Goal: Task Accomplishment & Management: Use online tool/utility

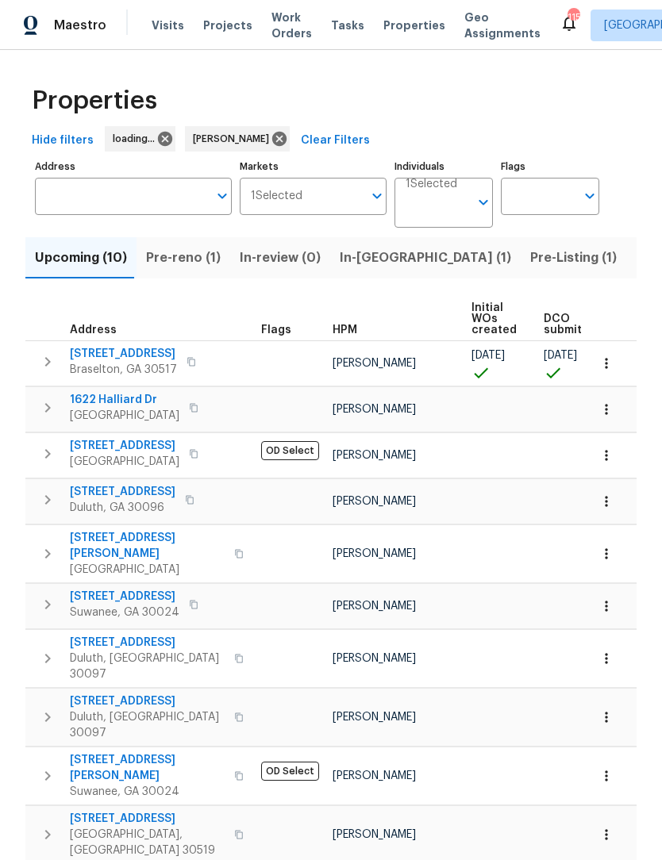
click at [530, 259] on span "Pre-Listing (1)" at bounding box center [573, 258] width 86 height 22
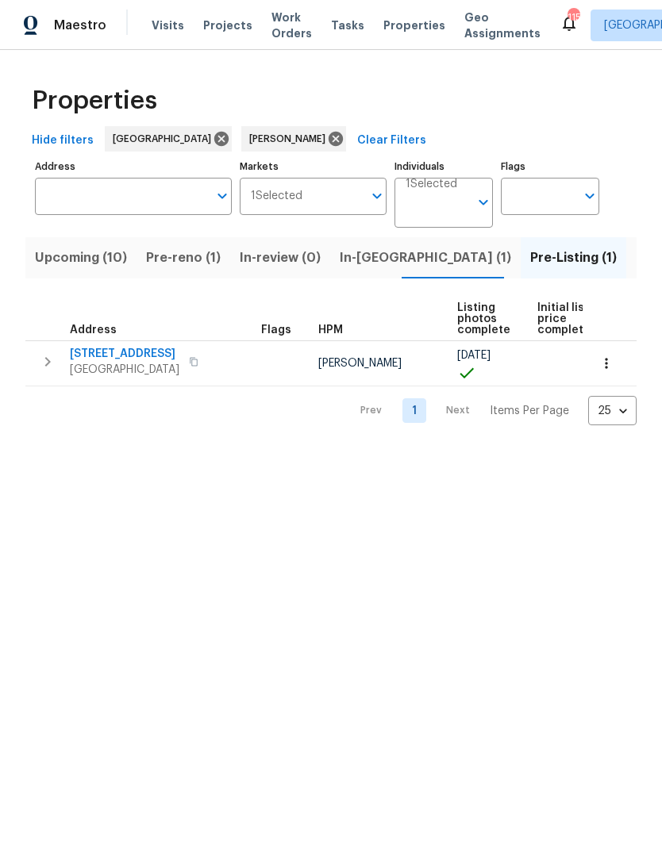
click at [154, 361] on span "[STREET_ADDRESS]" at bounding box center [124, 354] width 109 height 16
click at [161, 362] on span "[STREET_ADDRESS]" at bounding box center [124, 354] width 109 height 16
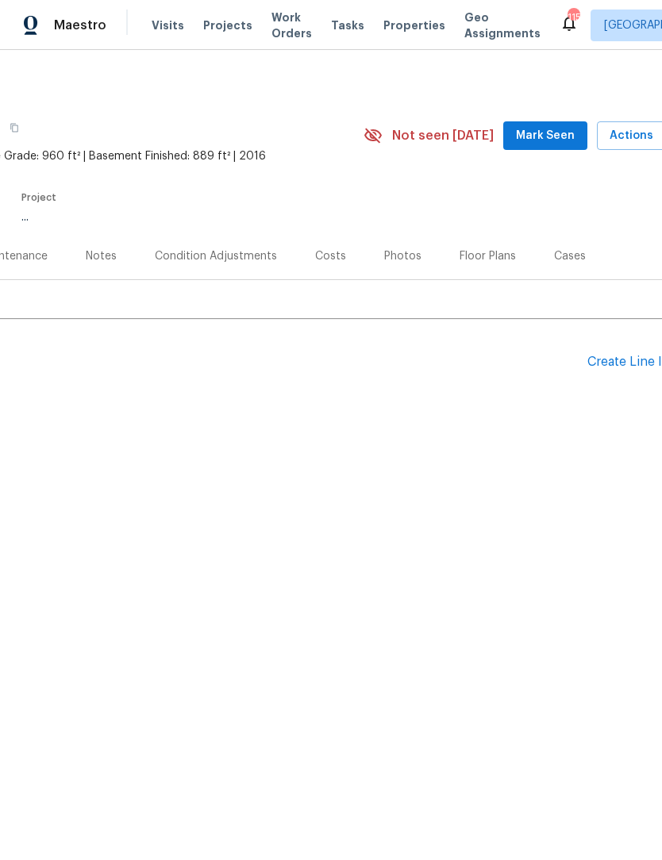
scroll to position [0, 216]
click at [556, 137] on span "Mark Seen" at bounding box center [541, 136] width 59 height 20
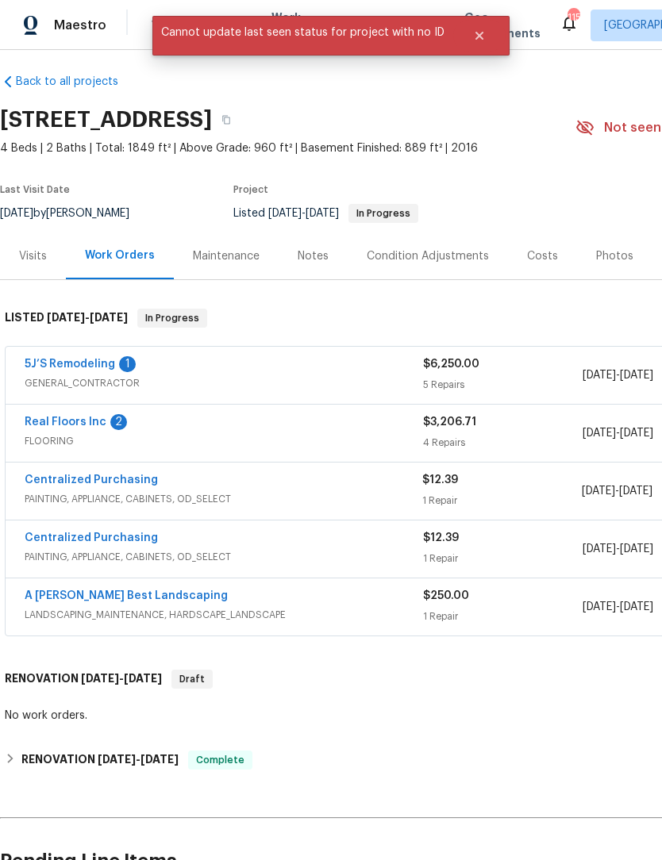
scroll to position [7, 0]
click at [105, 366] on link "5J’S Remodeling" at bounding box center [70, 364] width 90 height 11
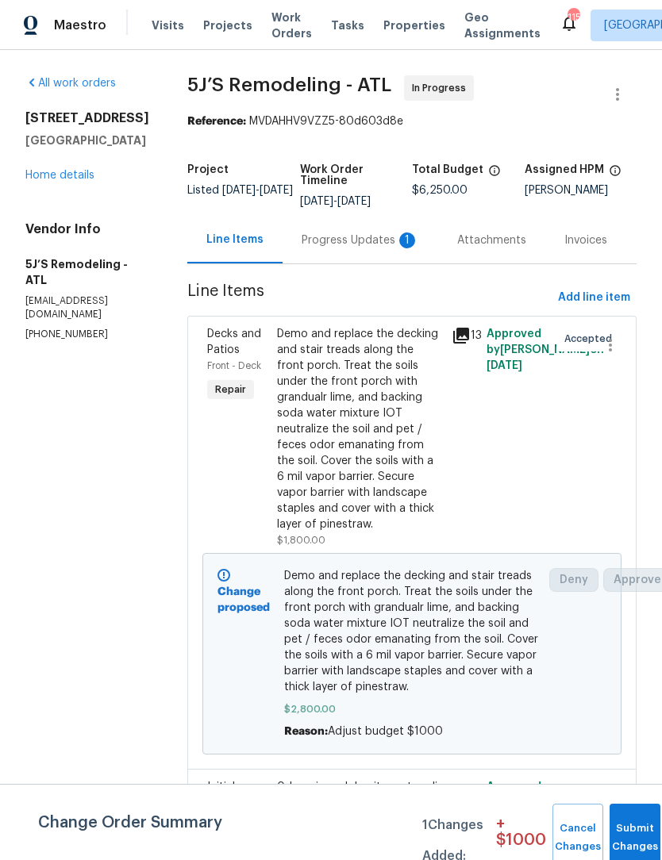
click at [374, 245] on div "Progress Updates 1" at bounding box center [359, 240] width 117 height 16
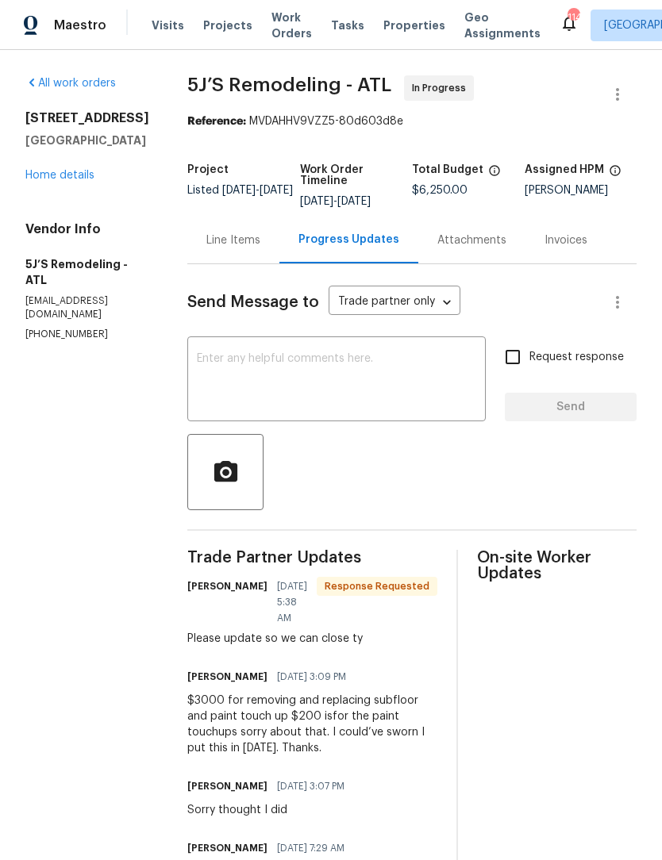
click at [238, 244] on div "Line Items" at bounding box center [233, 240] width 54 height 16
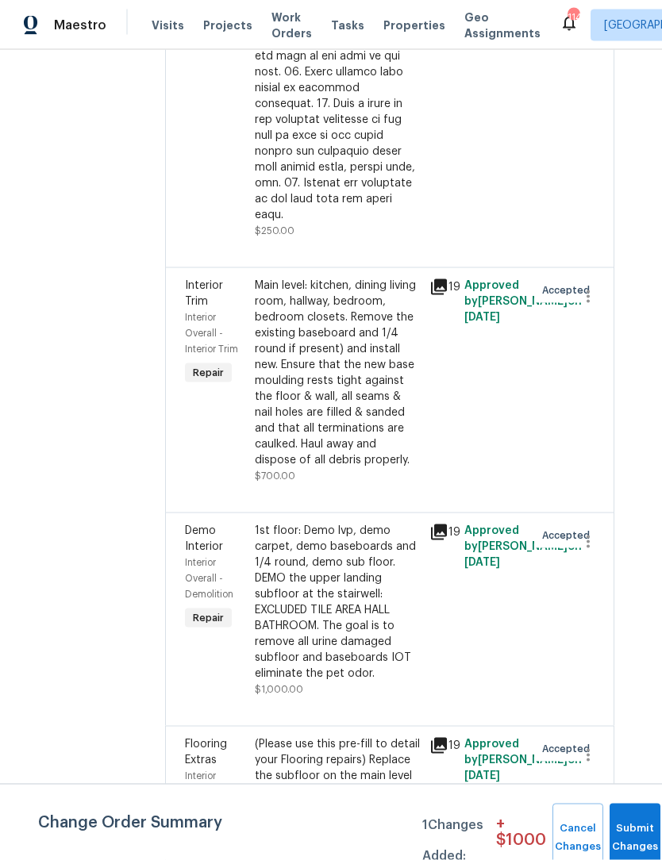
click at [370, 745] on div "(Please use this pre-fill to detail your Flooring repairs) Replace the subfloor…" at bounding box center [337, 783] width 165 height 95
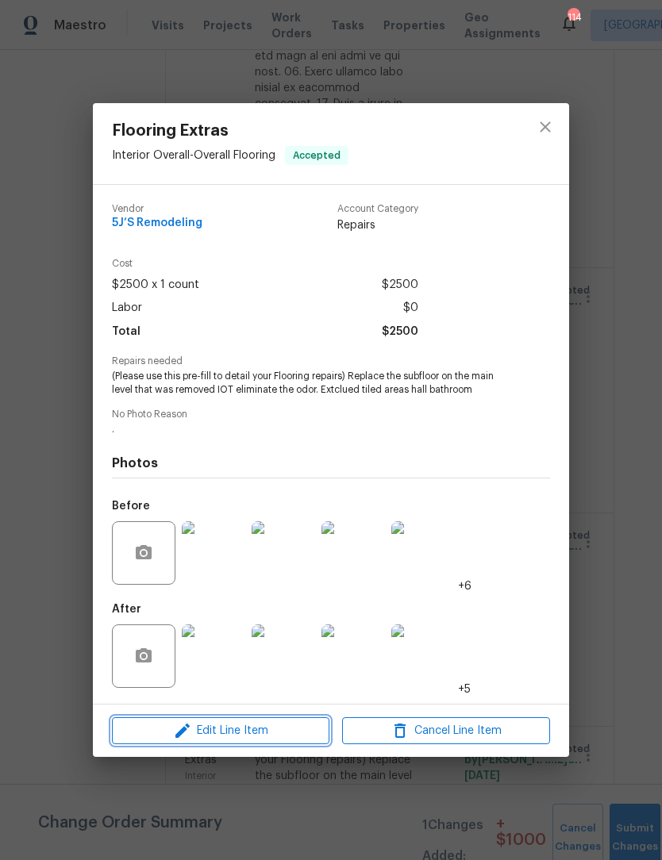
click at [259, 741] on span "Edit Line Item" at bounding box center [221, 731] width 208 height 20
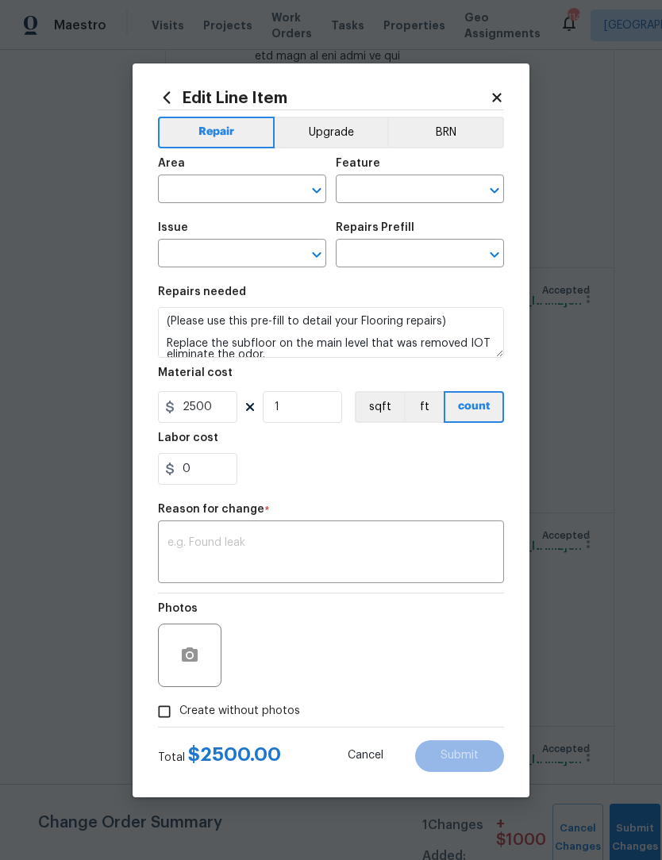
type input "Interior Overall"
type input "Overall Flooring"
type input "Flooring Extras"
type input "Flooring Repair $1.00"
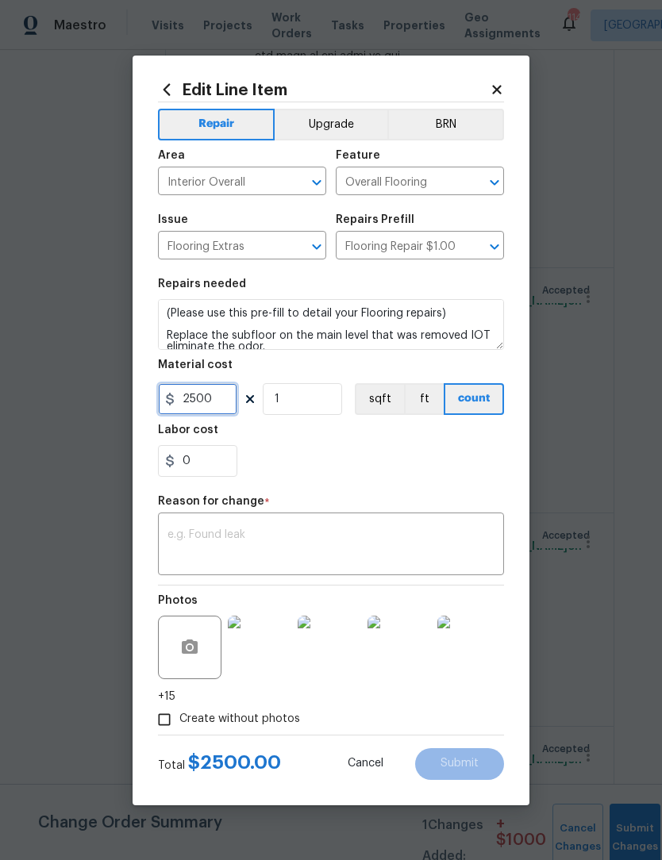
click at [230, 415] on input "2500" at bounding box center [197, 399] width 79 height 32
type input "4500"
click at [355, 562] on textarea at bounding box center [330, 545] width 327 height 33
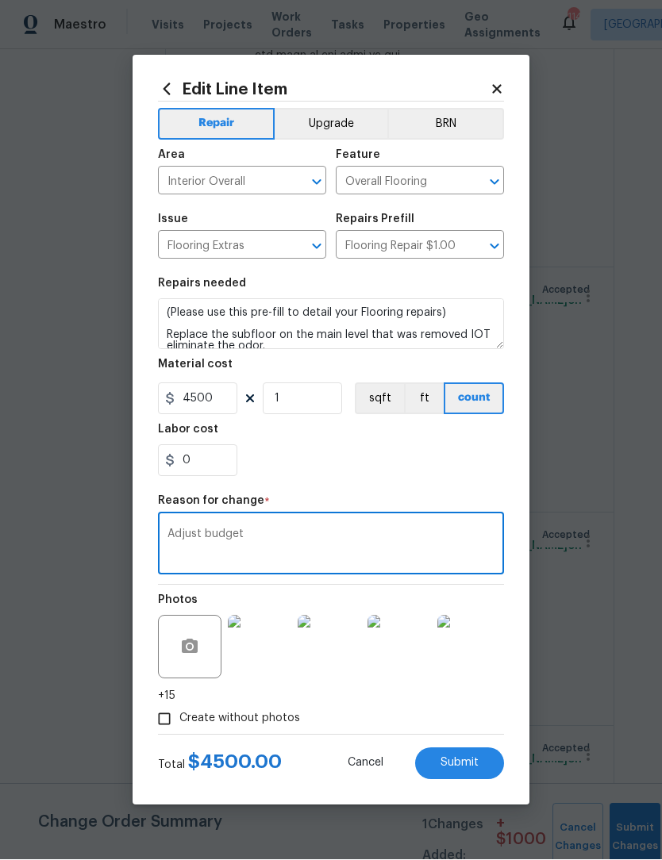
type textarea "Adjust budget"
click at [475, 769] on span "Submit" at bounding box center [459, 764] width 38 height 12
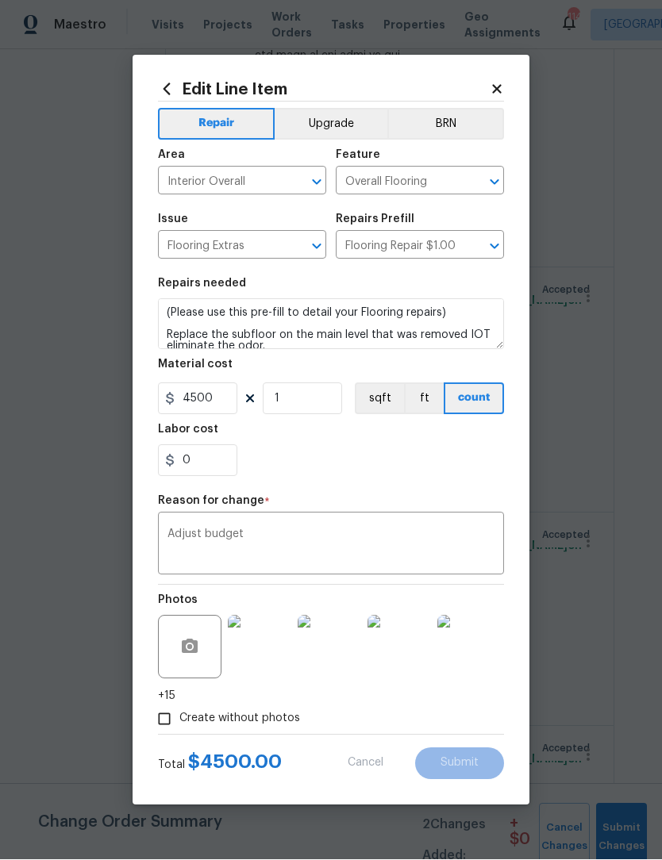
type input "2500"
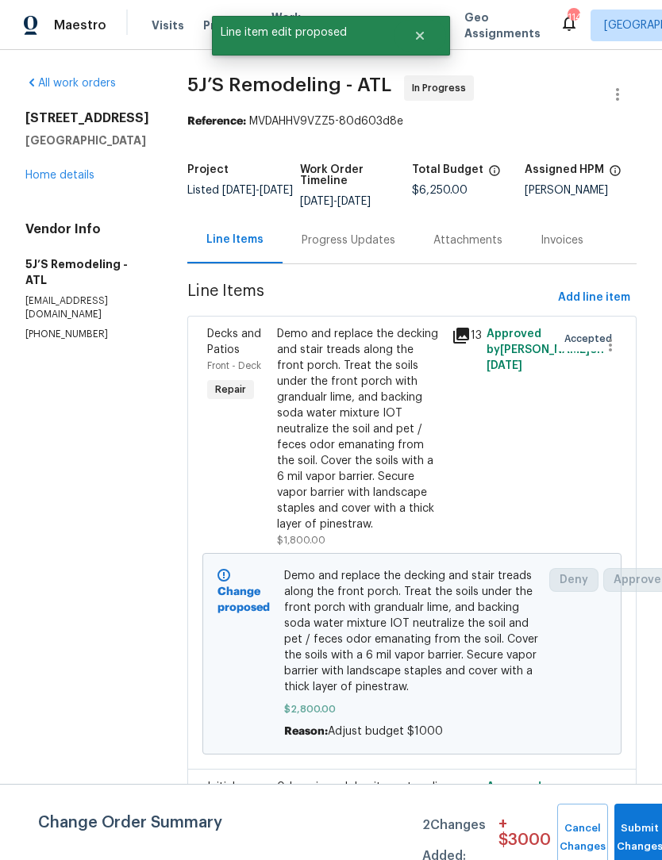
click at [367, 236] on div "Progress Updates" at bounding box center [348, 240] width 94 height 16
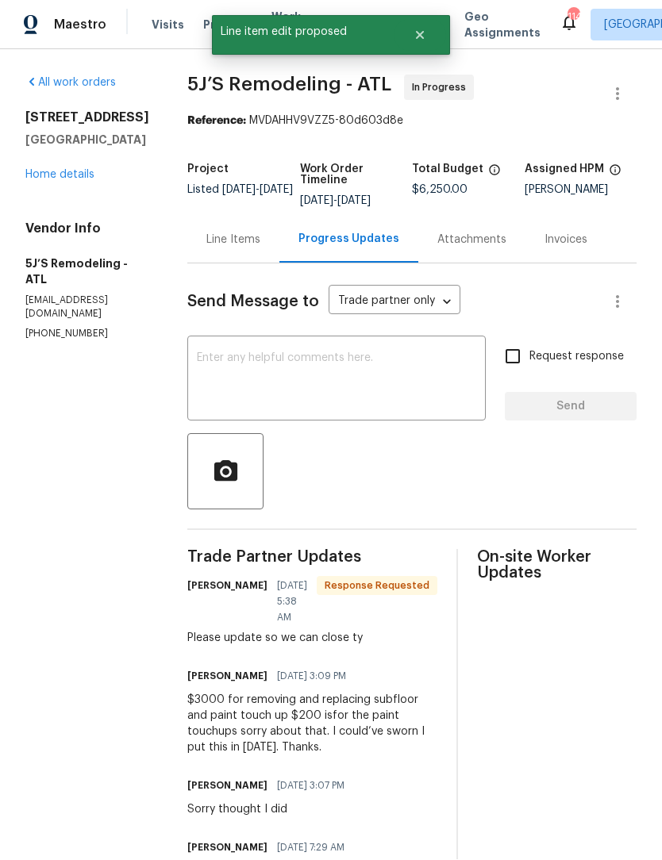
scroll to position [1, 0]
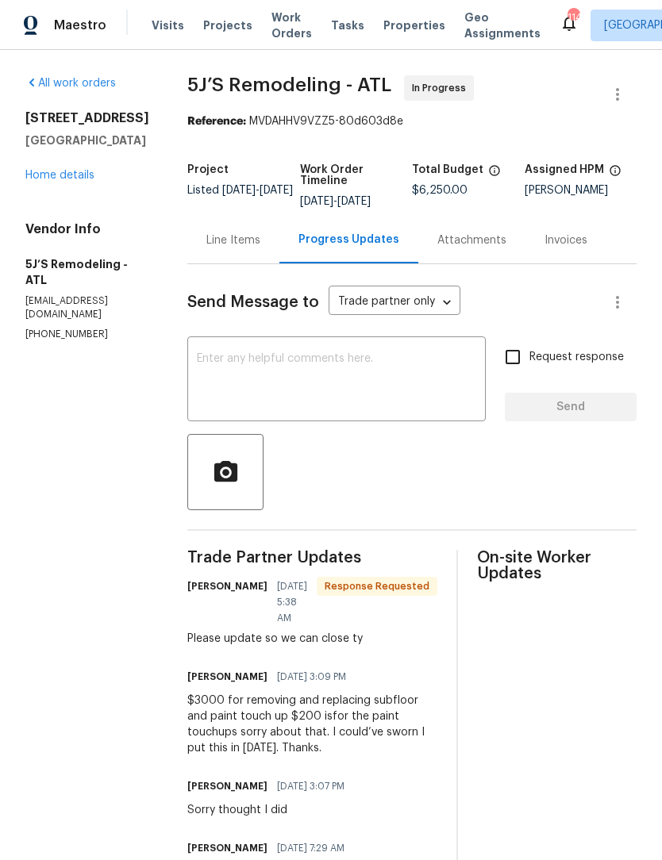
click at [253, 246] on div "Line Items" at bounding box center [233, 240] width 54 height 16
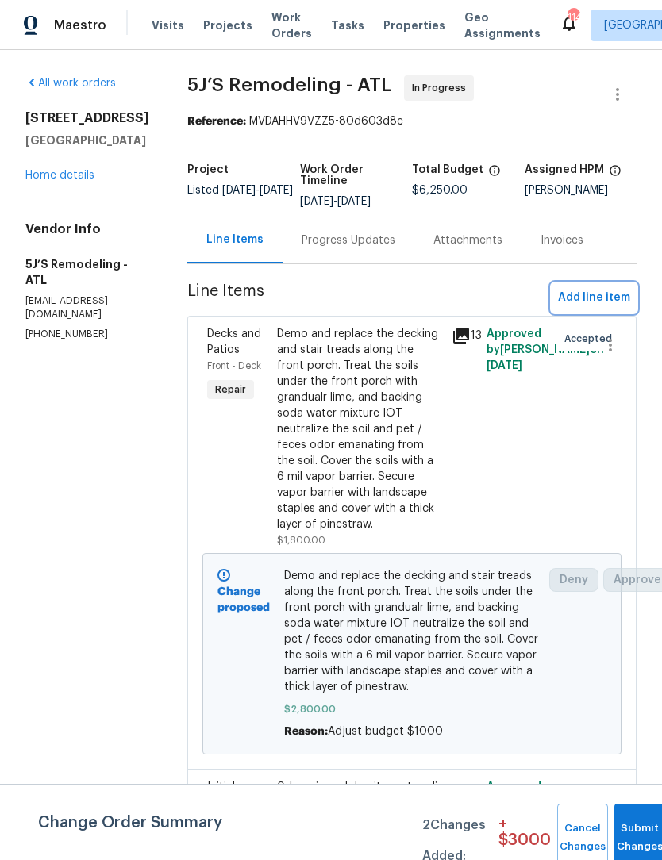
click at [610, 287] on button "Add line item" at bounding box center [593, 297] width 85 height 29
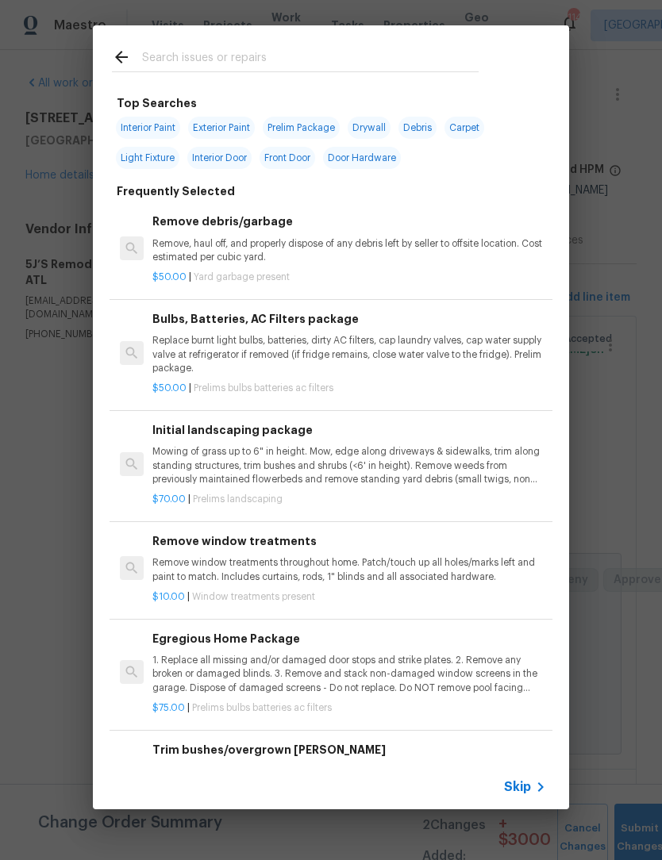
click at [148, 127] on span "Interior Paint" at bounding box center [148, 128] width 64 height 22
type input "Interior Paint"
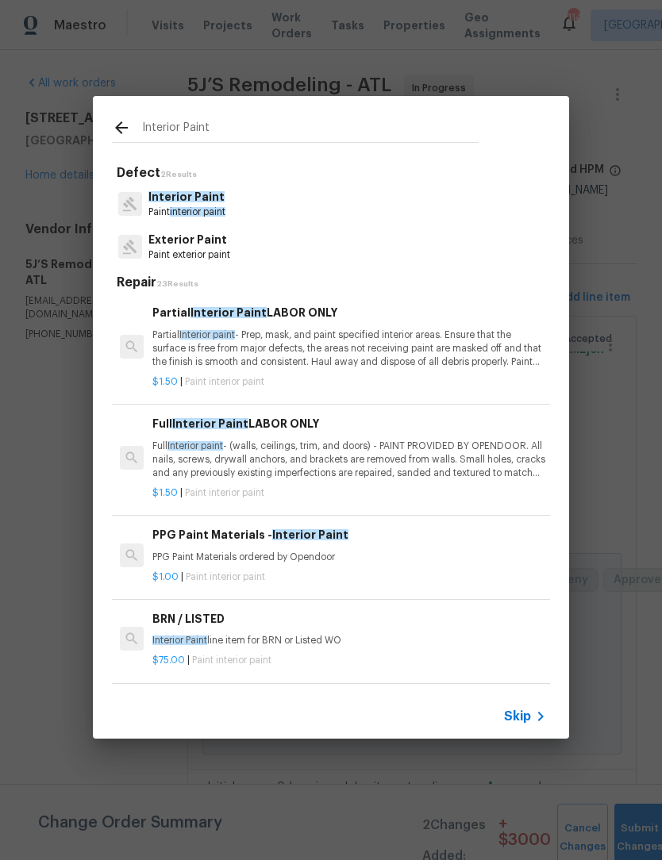
click at [210, 203] on p "Interior Paint" at bounding box center [186, 197] width 77 height 17
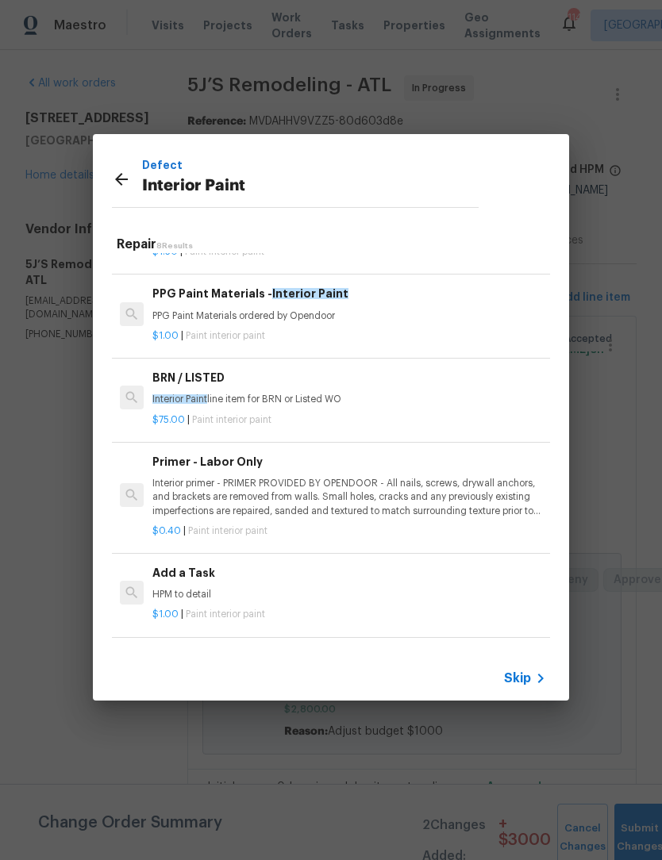
scroll to position [204, 0]
click at [213, 587] on p "HPM to detail" at bounding box center [348, 593] width 393 height 13
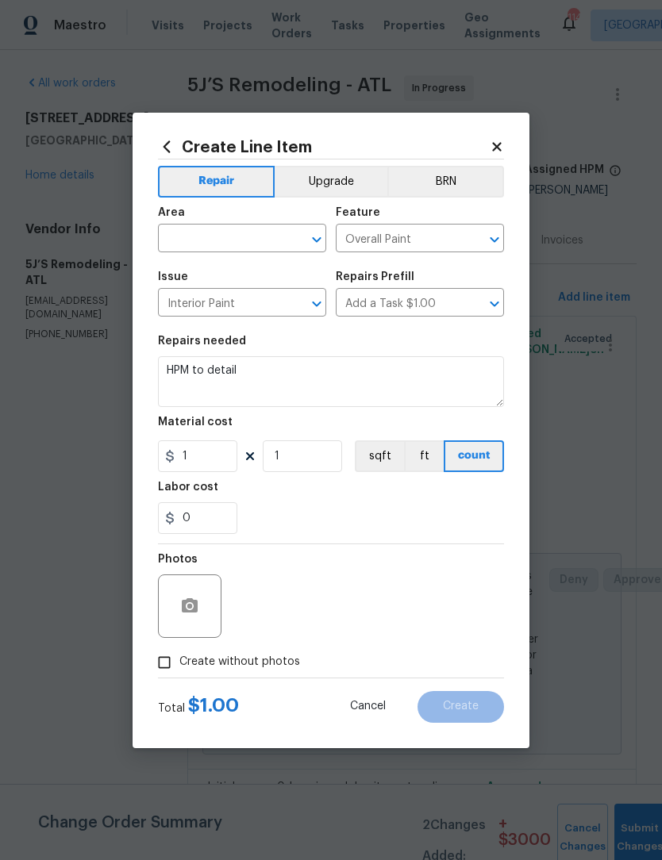
click at [321, 241] on icon "Open" at bounding box center [316, 239] width 19 height 19
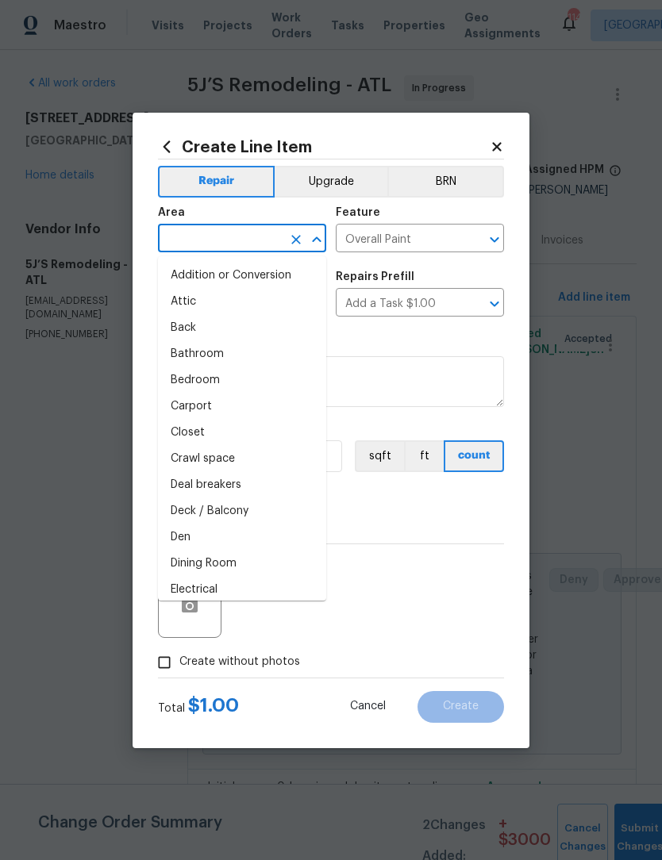
scroll to position [0, 0]
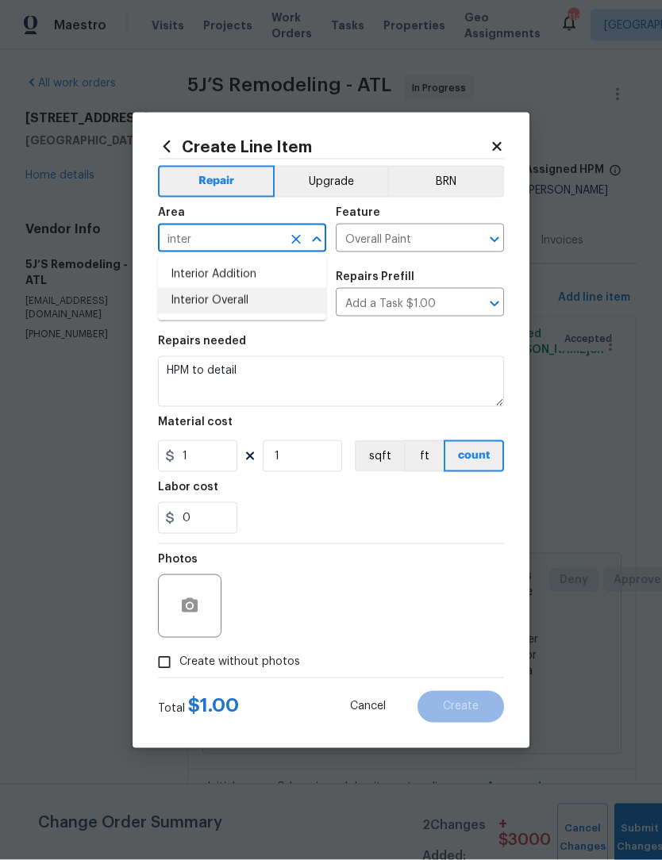
click at [263, 305] on li "Interior Overall" at bounding box center [242, 301] width 168 height 26
type input "Interior Overall"
click at [223, 462] on input "1" at bounding box center [197, 456] width 79 height 32
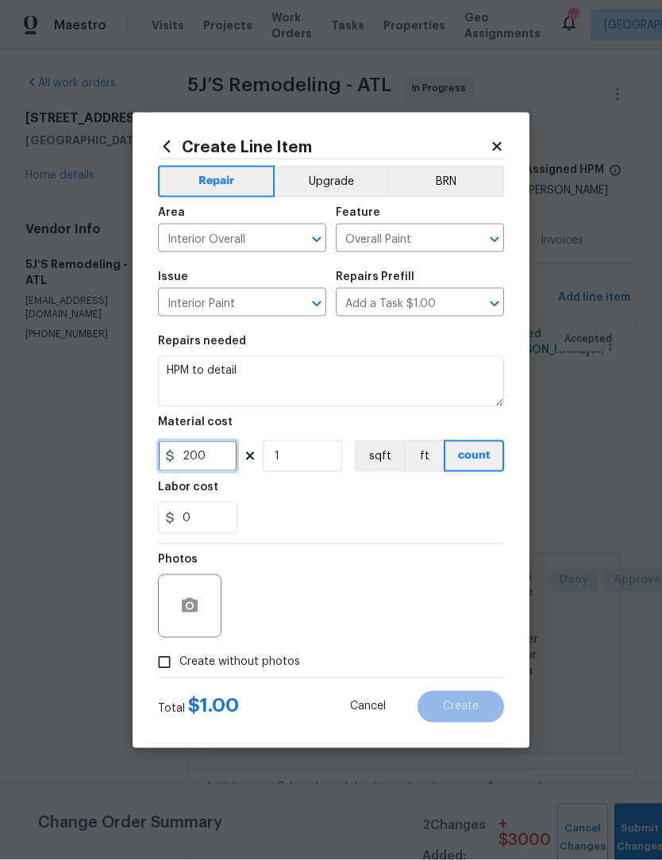
type input "200"
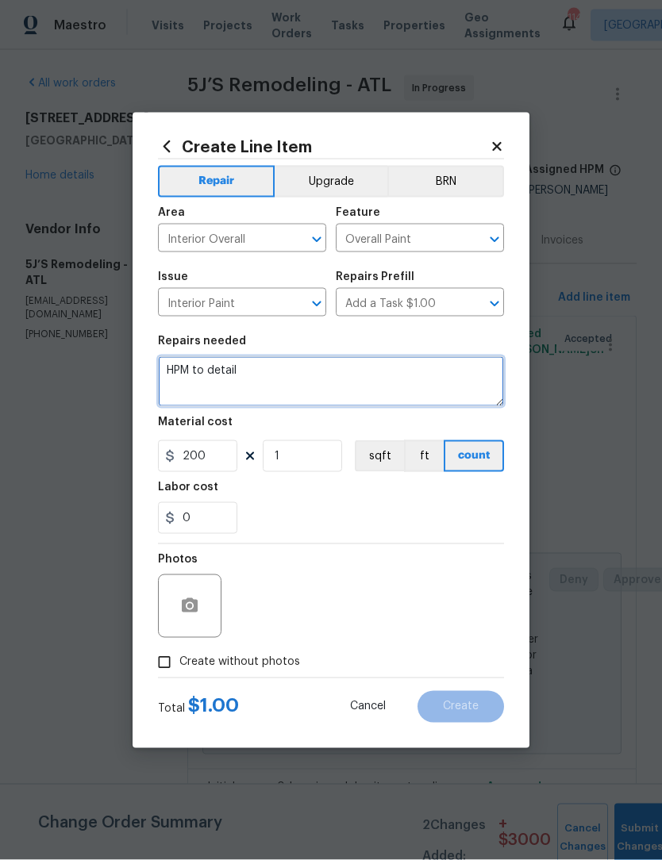
click at [332, 362] on textarea "HPM to detail" at bounding box center [331, 381] width 346 height 51
click at [332, 380] on textarea "HPM to detail" at bounding box center [331, 381] width 346 height 51
type textarea "H"
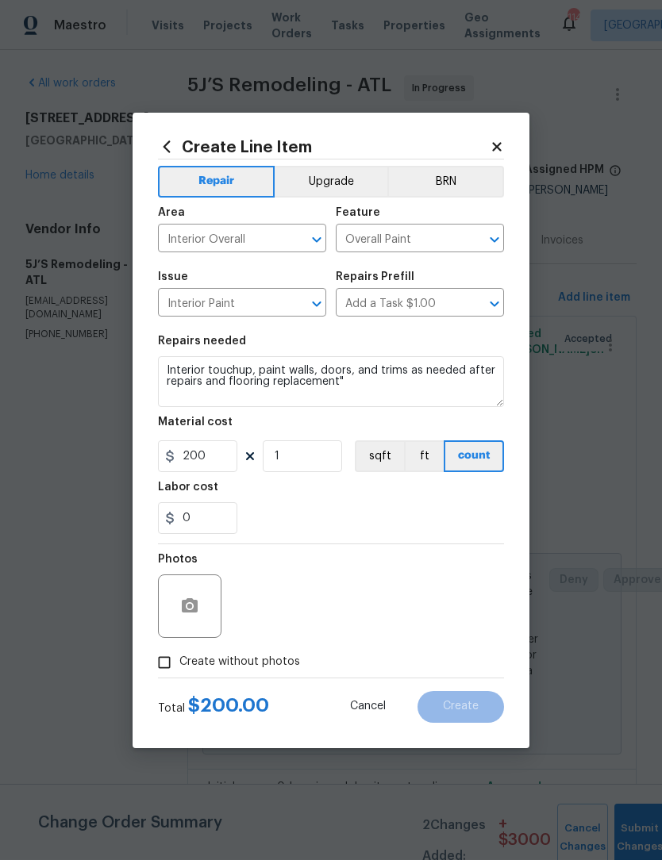
scroll to position [1, 0]
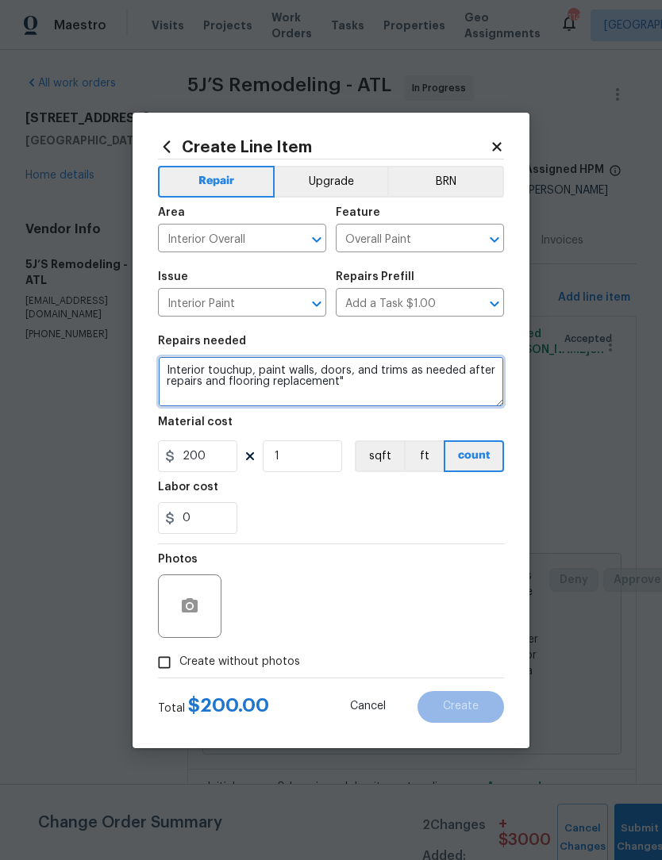
click at [382, 392] on textarea "Interior touchup, paint walls, doors, and trims as needed after repairs and flo…" at bounding box center [331, 381] width 346 height 51
type textarea "Interior touchup, paint walls, doors, and trims as needed after repairs and flo…"
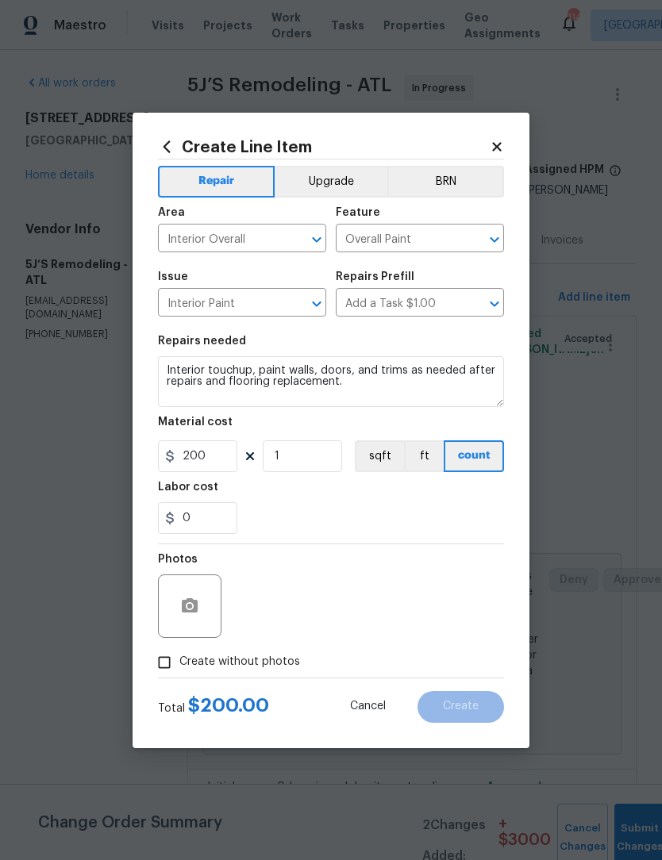
click at [167, 668] on input "Create without photos" at bounding box center [164, 662] width 30 height 30
checkbox input "true"
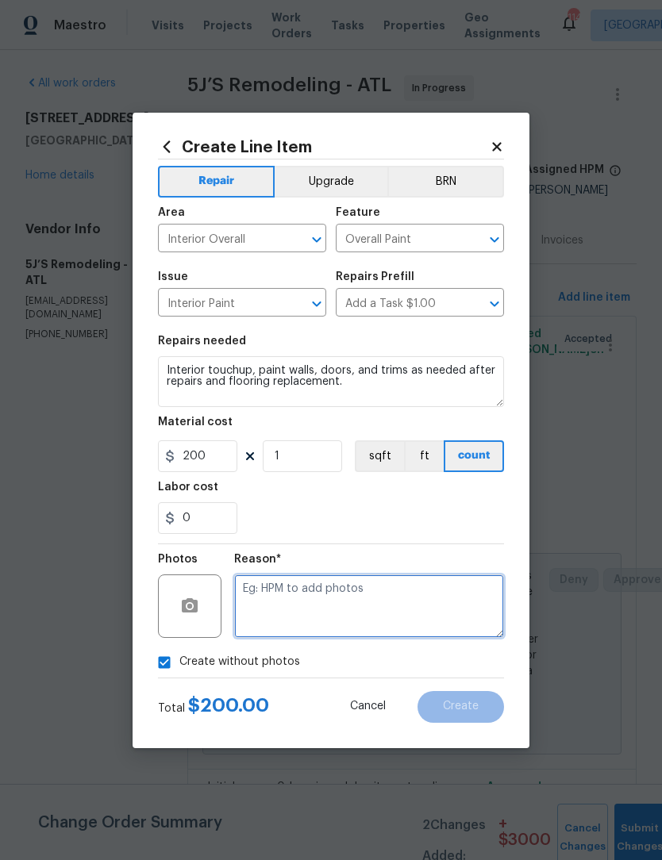
click at [324, 604] on textarea at bounding box center [369, 605] width 270 height 63
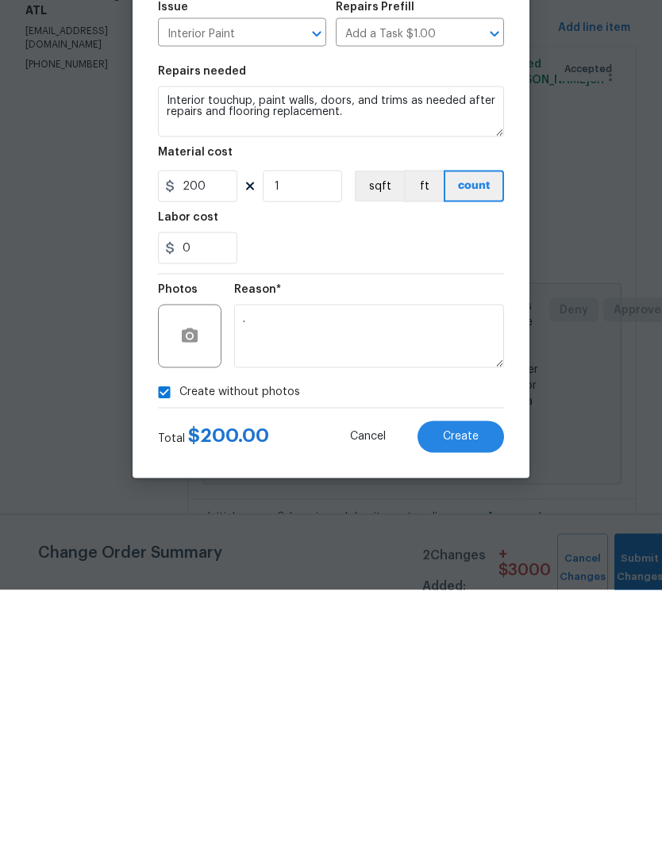
scroll to position [52, 0]
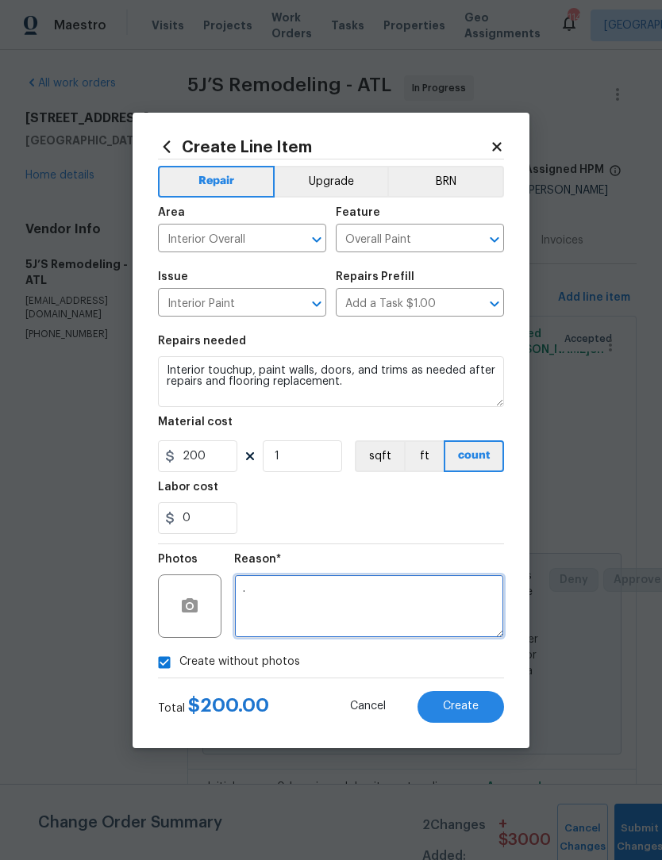
type textarea "."
click at [479, 709] on button "Create" at bounding box center [460, 707] width 86 height 32
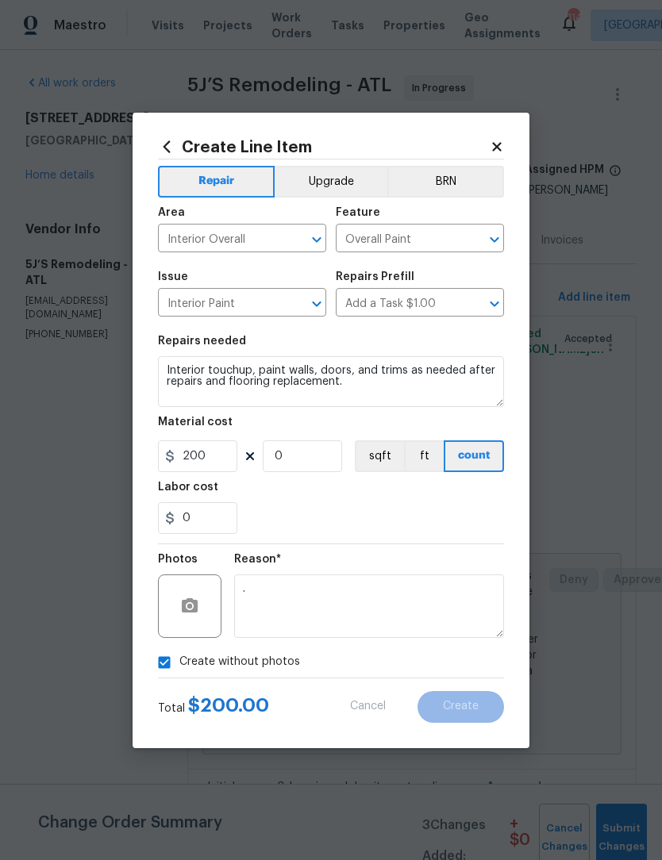
scroll to position [0, 0]
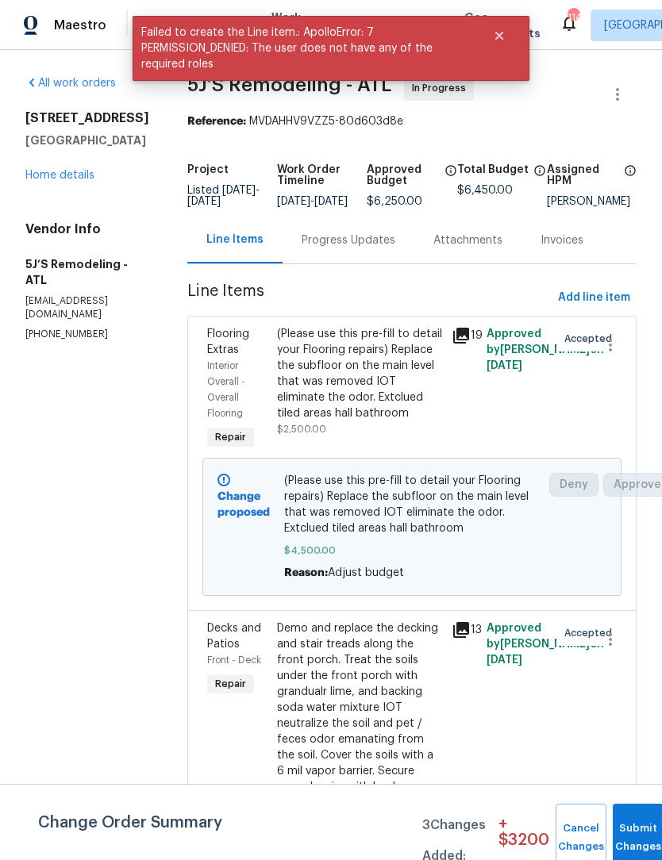
click at [366, 248] on div "Progress Updates" at bounding box center [348, 240] width 94 height 16
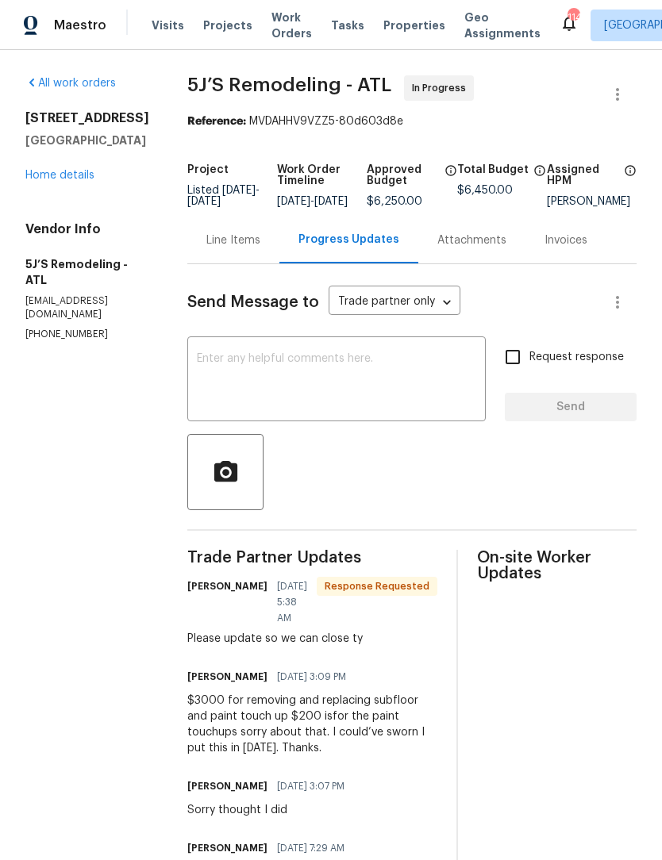
click at [242, 248] on div "Line Items" at bounding box center [233, 240] width 54 height 16
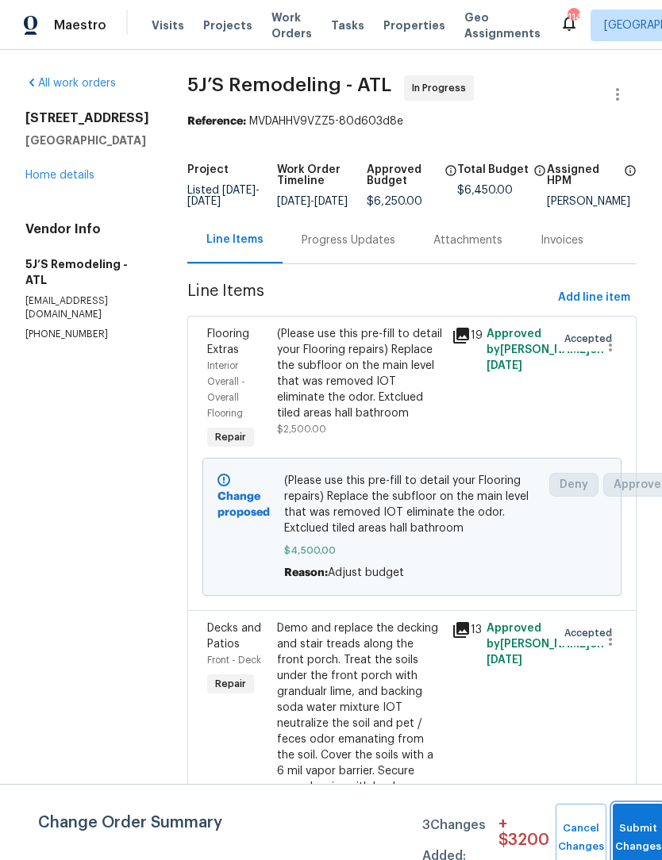
click at [635, 837] on span "Submit Changes" at bounding box center [637, 837] width 35 height 36
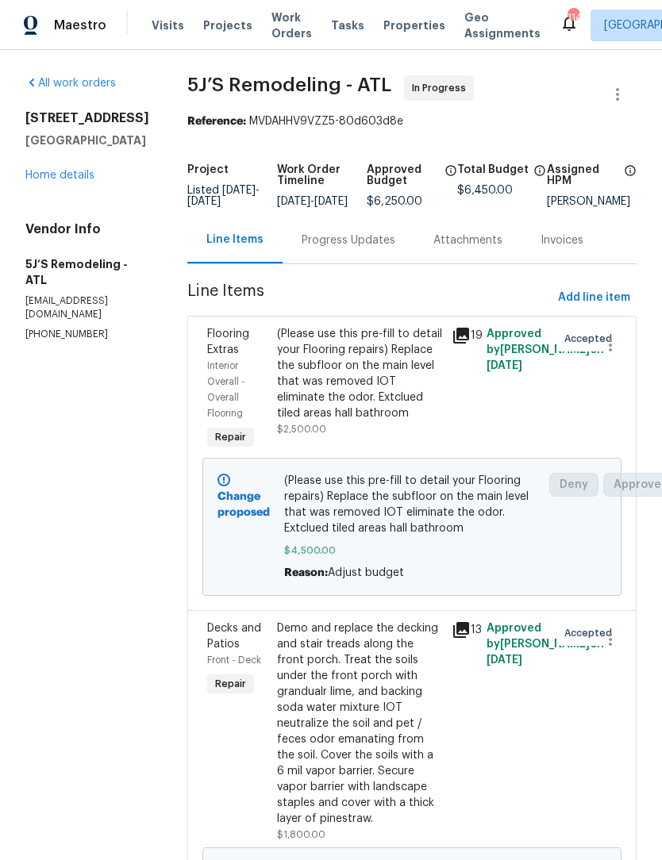
click at [278, 29] on span "Work Orders" at bounding box center [291, 26] width 40 height 32
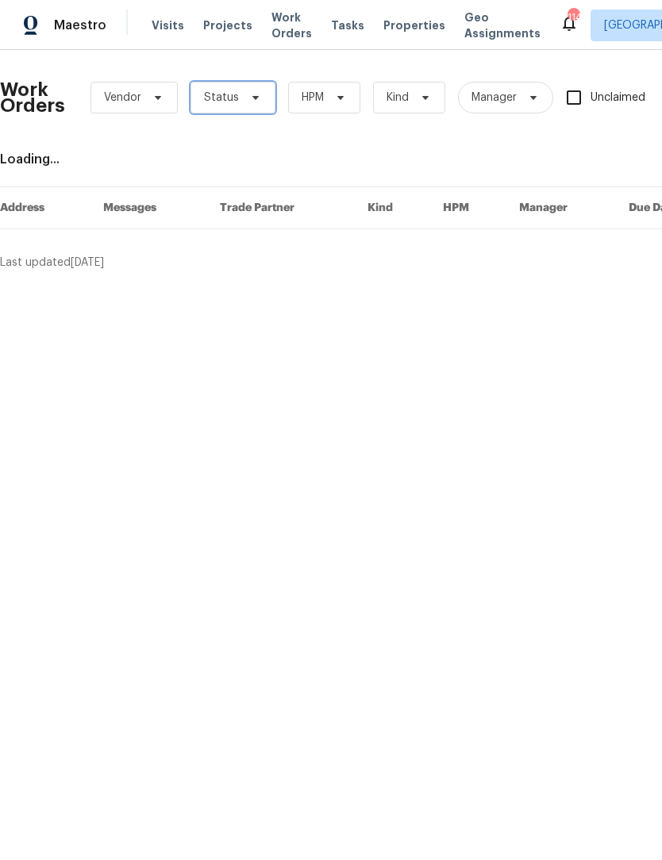
click at [258, 97] on icon at bounding box center [255, 97] width 13 height 13
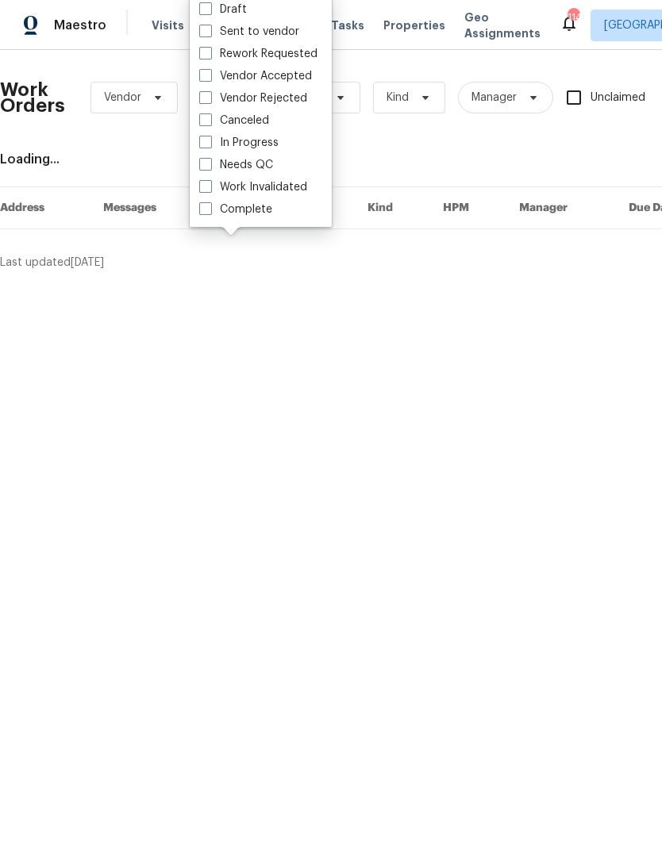
click at [209, 164] on span at bounding box center [205, 164] width 13 height 13
click at [209, 164] on input "Needs QC" at bounding box center [204, 162] width 10 height 10
checkbox input "true"
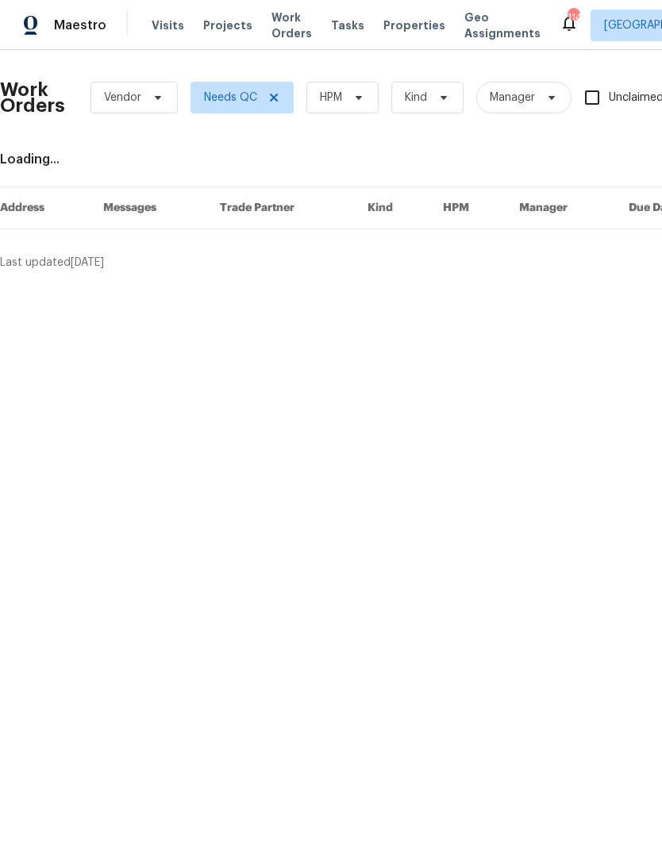
click at [370, 100] on span "HPM" at bounding box center [342, 98] width 72 height 32
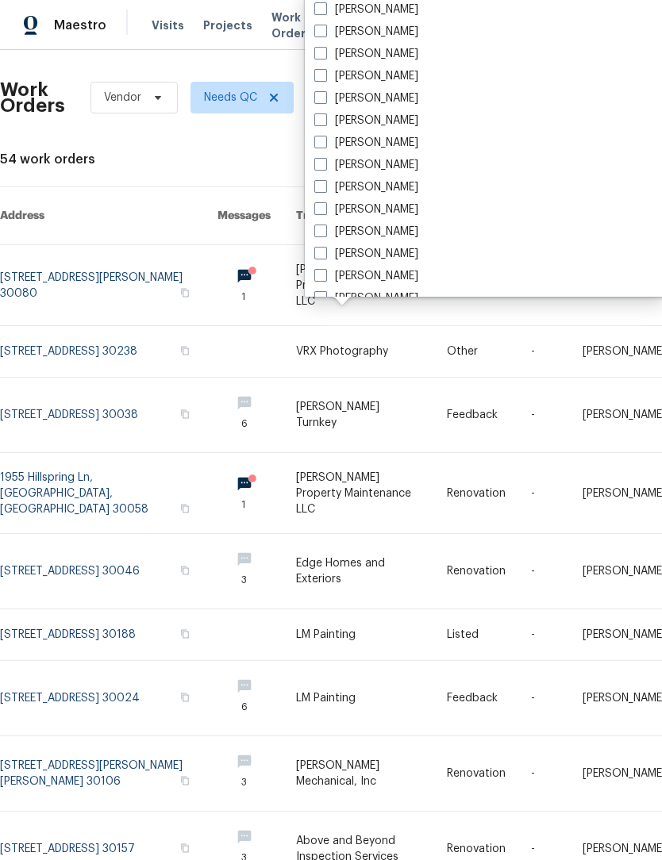
scroll to position [1028, 0]
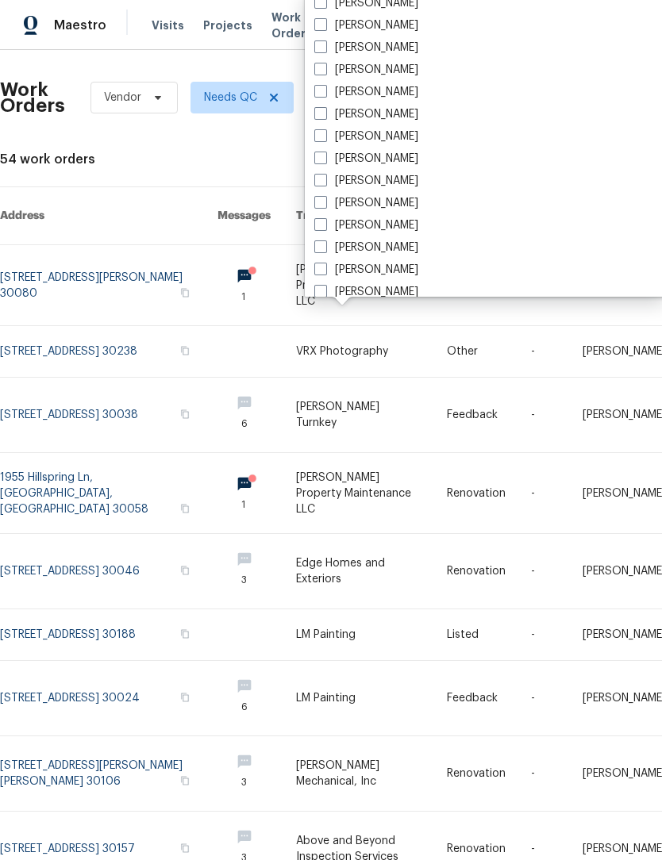
click at [324, 139] on span at bounding box center [320, 135] width 13 height 13
click at [324, 139] on input "[PERSON_NAME]" at bounding box center [319, 134] width 10 height 10
checkbox input "true"
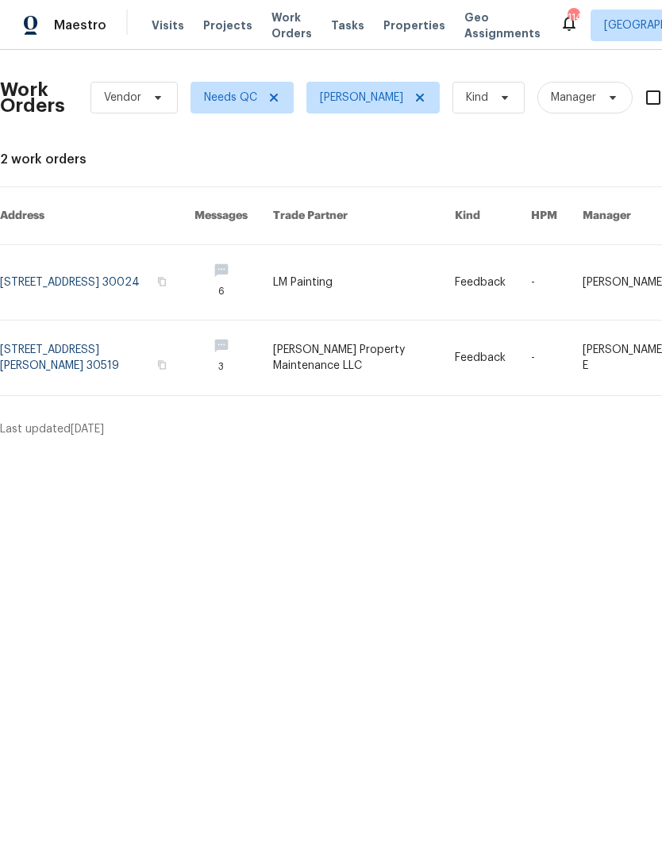
click at [519, 1] on div "Maestro Visits Projects Work Orders Tasks Properties Geo Assignments 114 Atlant…" at bounding box center [331, 25] width 662 height 50
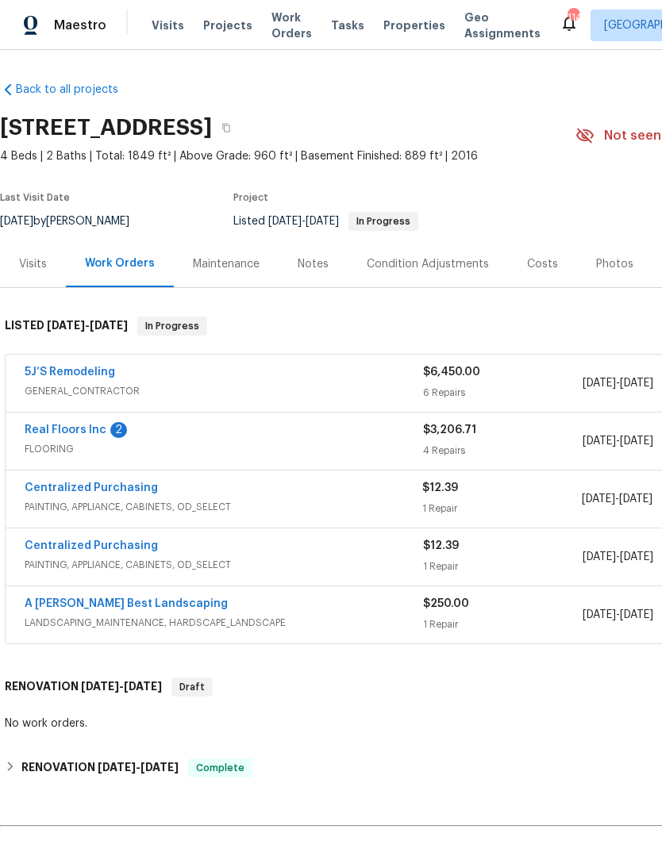
click at [78, 432] on link "Real Floors Inc" at bounding box center [66, 429] width 82 height 11
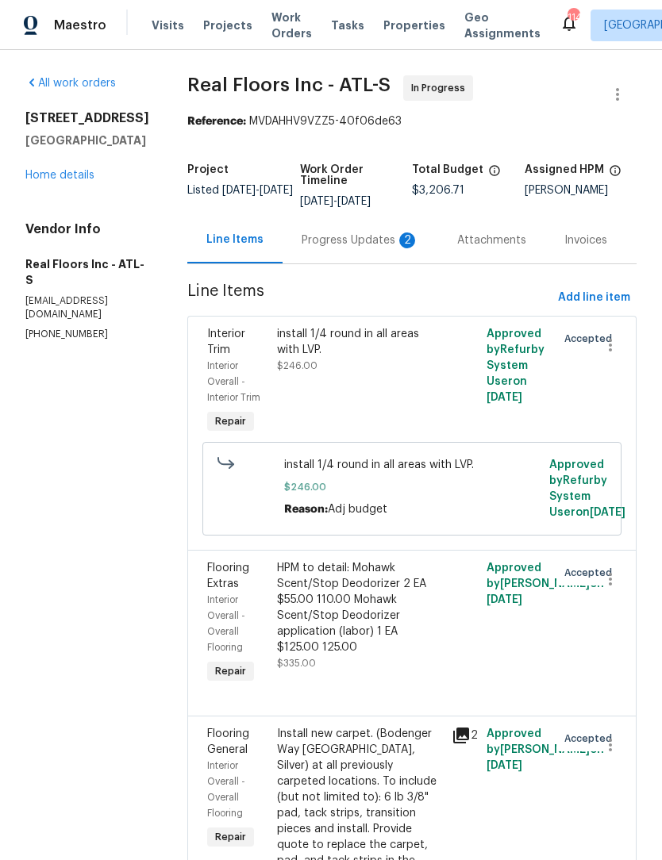
click at [368, 251] on div "Progress Updates 2" at bounding box center [359, 240] width 155 height 47
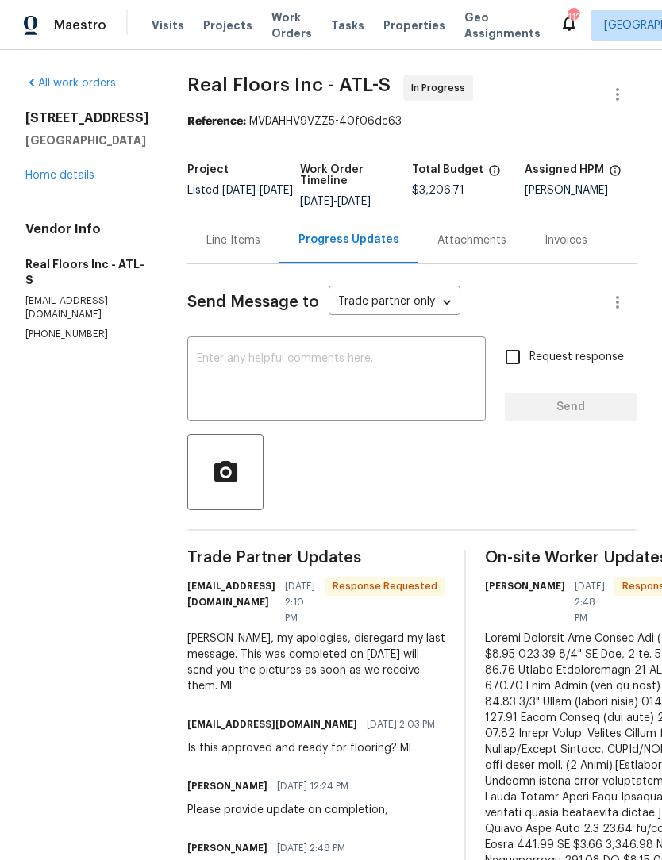
click at [233, 244] on div "Line Items" at bounding box center [233, 240] width 54 height 16
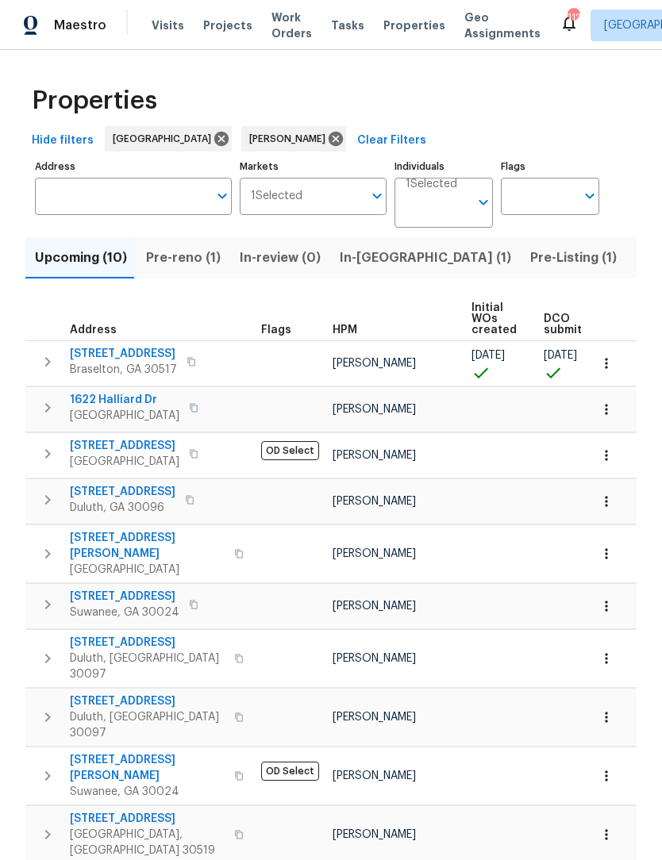
click at [373, 255] on span "In-[GEOGRAPHIC_DATA] (1)" at bounding box center [424, 258] width 171 height 22
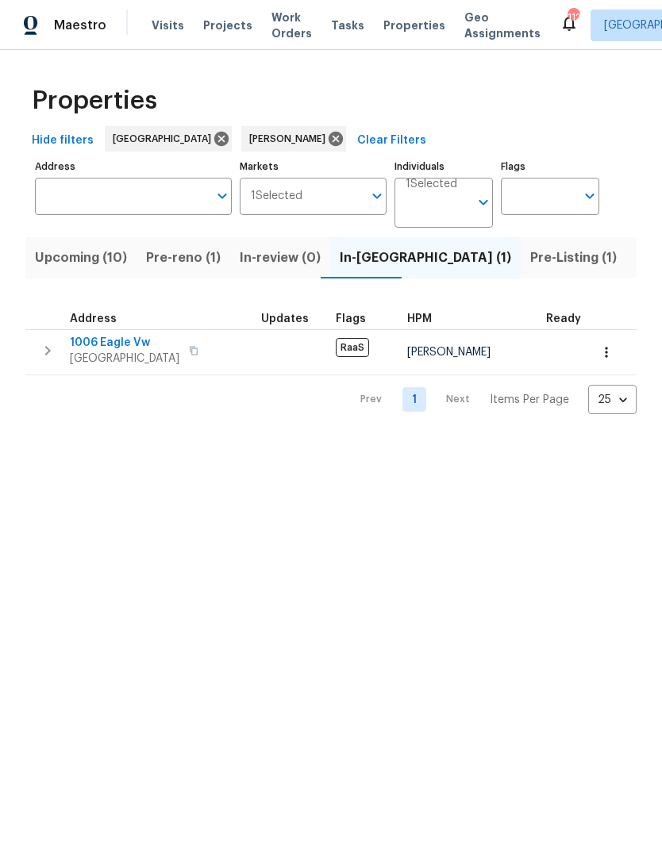
click at [121, 341] on span "1006 Eagle Vw" at bounding box center [124, 343] width 109 height 16
click at [96, 263] on span "Upcoming (10)" at bounding box center [81, 258] width 92 height 22
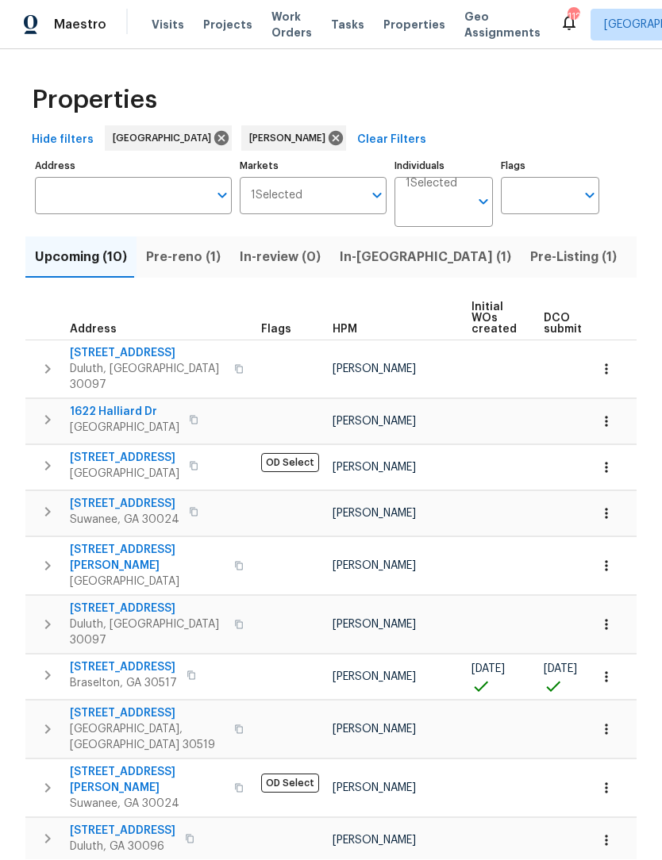
click at [130, 676] on span "Braselton, GA 30517" at bounding box center [123, 684] width 107 height 16
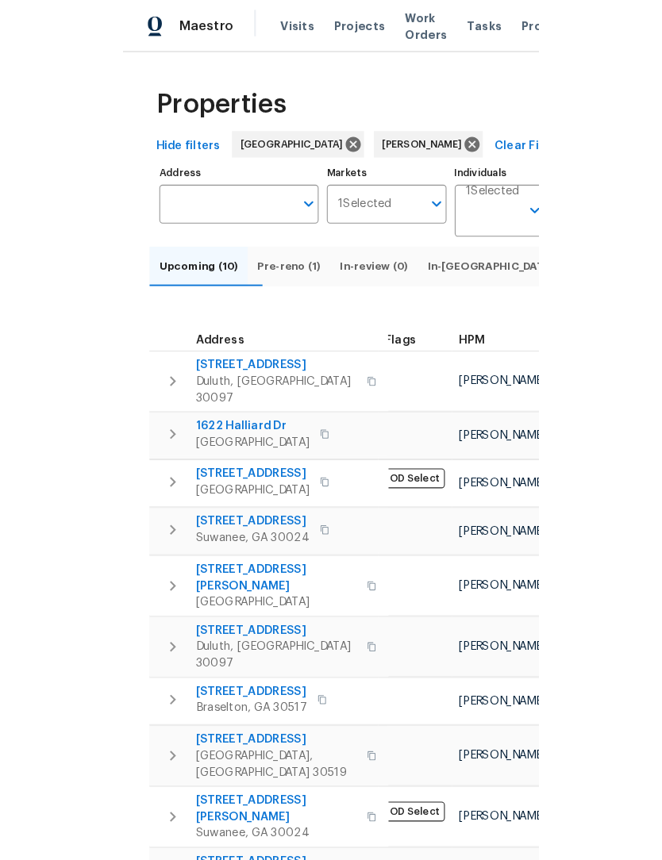
scroll to position [6, 0]
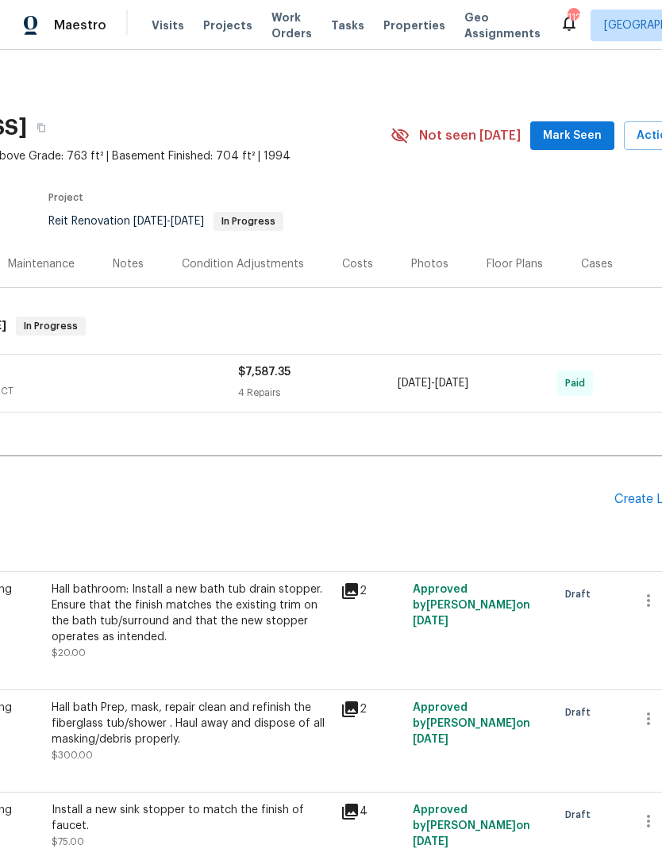
scroll to position [0, 185]
click at [599, 132] on span "Mark Seen" at bounding box center [572, 136] width 59 height 20
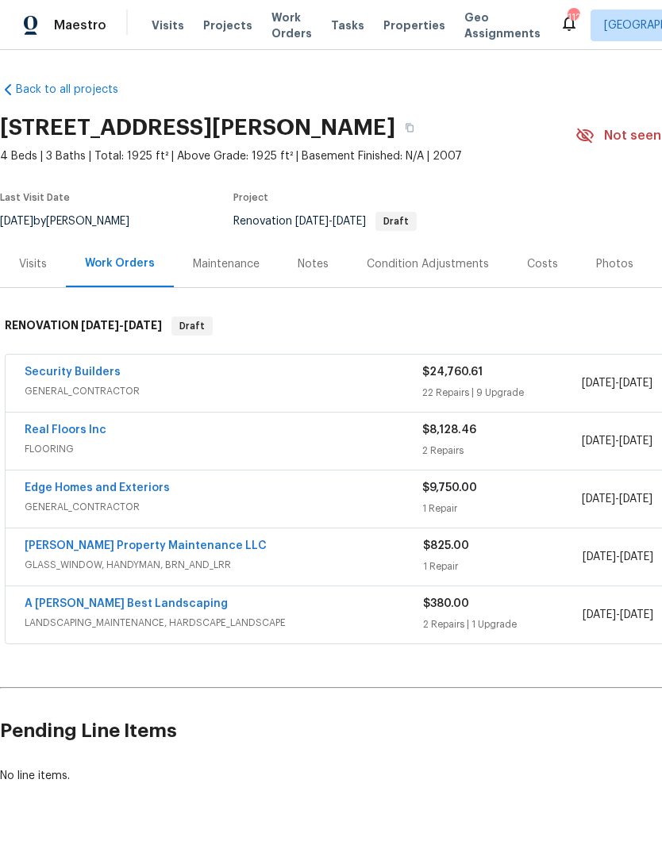
click at [333, 259] on div "Notes" at bounding box center [312, 263] width 69 height 47
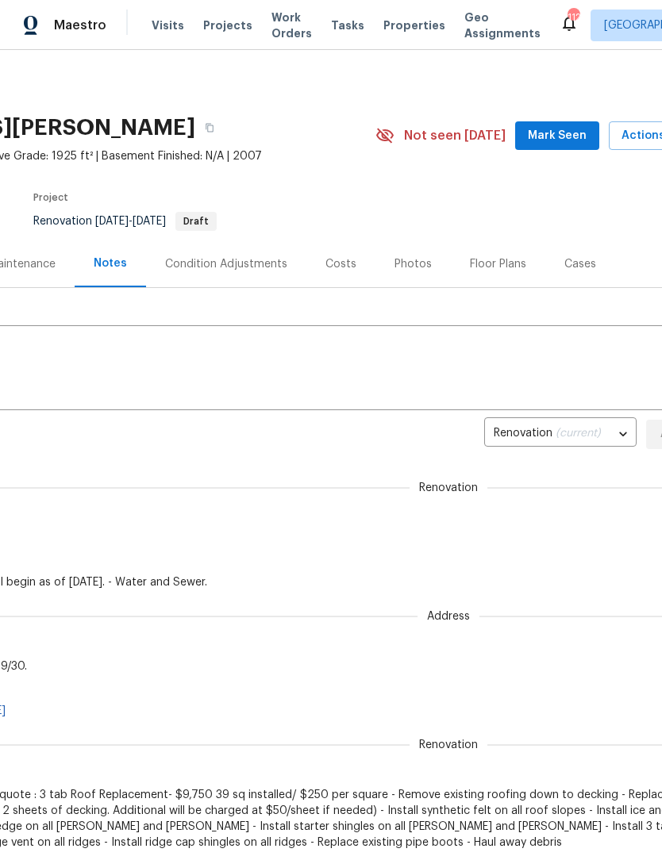
scroll to position [0, 199]
click at [585, 131] on span "Mark Seen" at bounding box center [557, 136] width 59 height 20
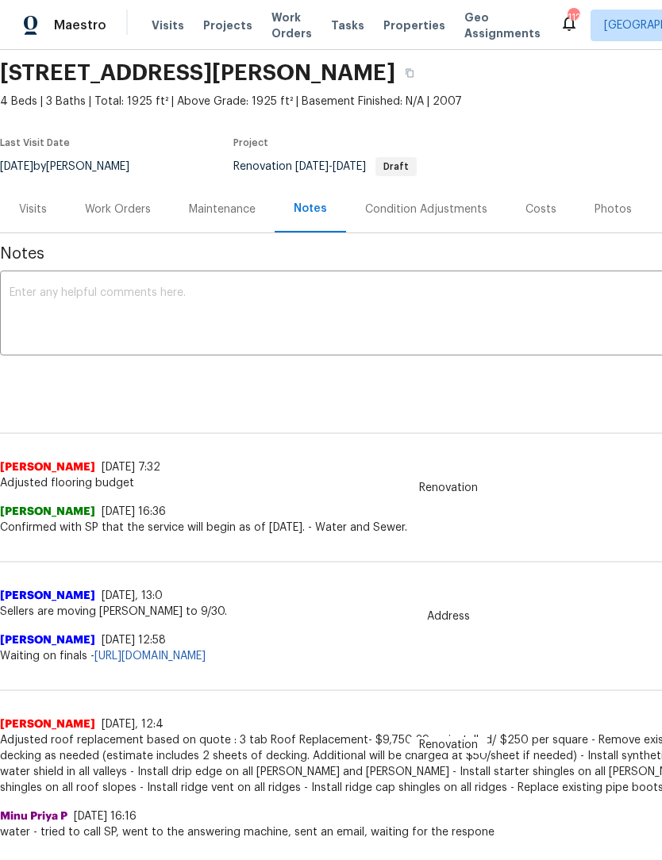
scroll to position [56, 0]
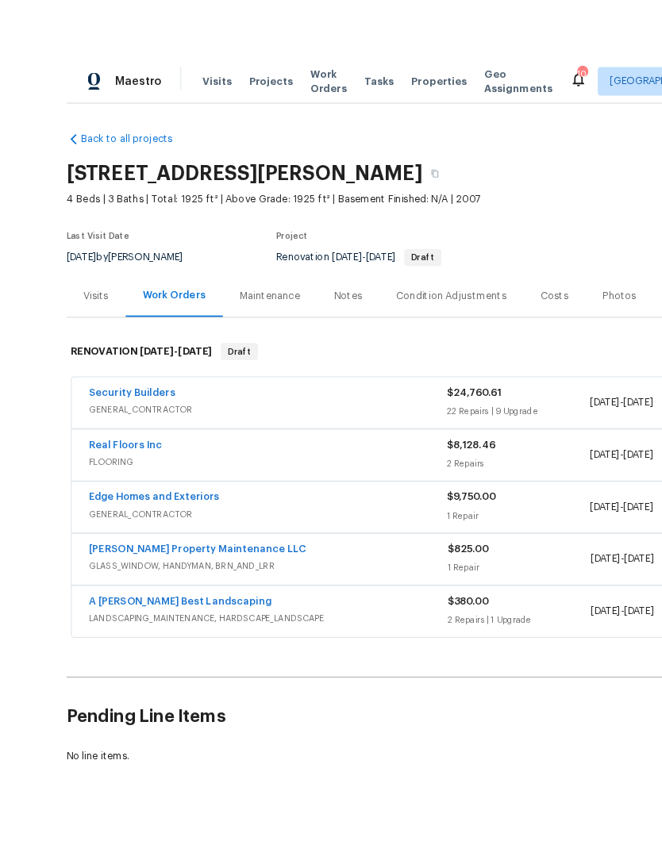
scroll to position [16, 0]
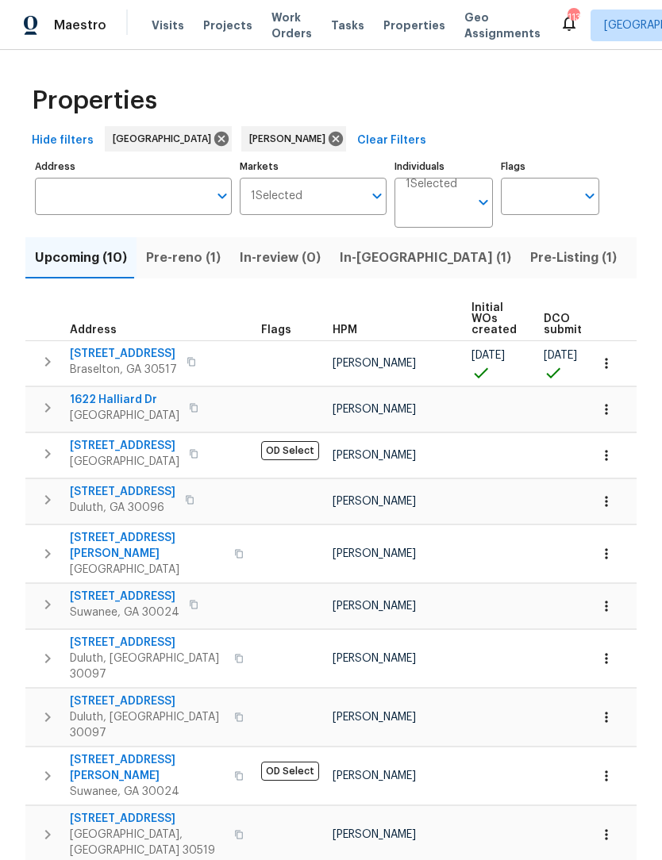
click at [368, 265] on span "In-[GEOGRAPHIC_DATA] (1)" at bounding box center [424, 258] width 171 height 22
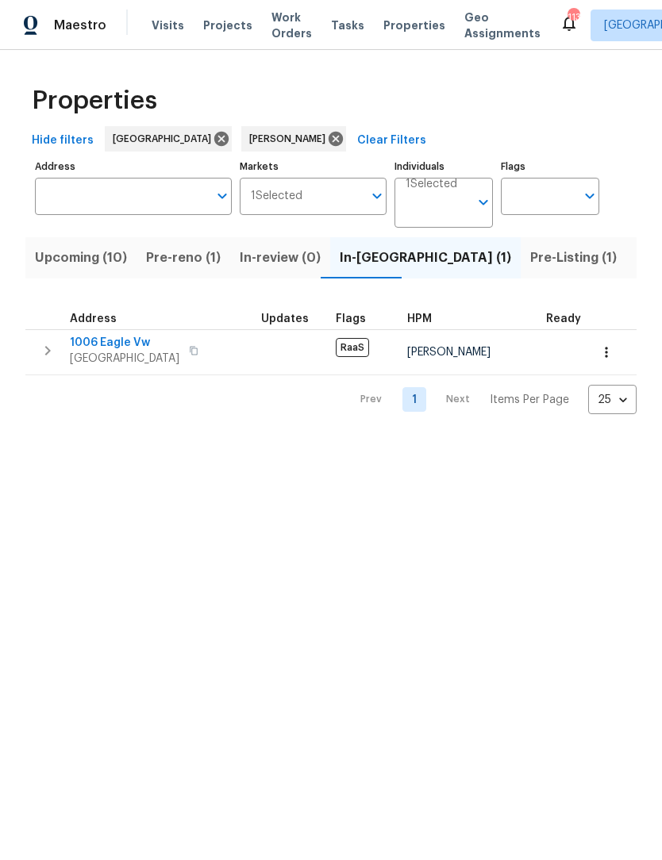
click at [184, 263] on span "Pre-reno (1)" at bounding box center [183, 258] width 75 height 22
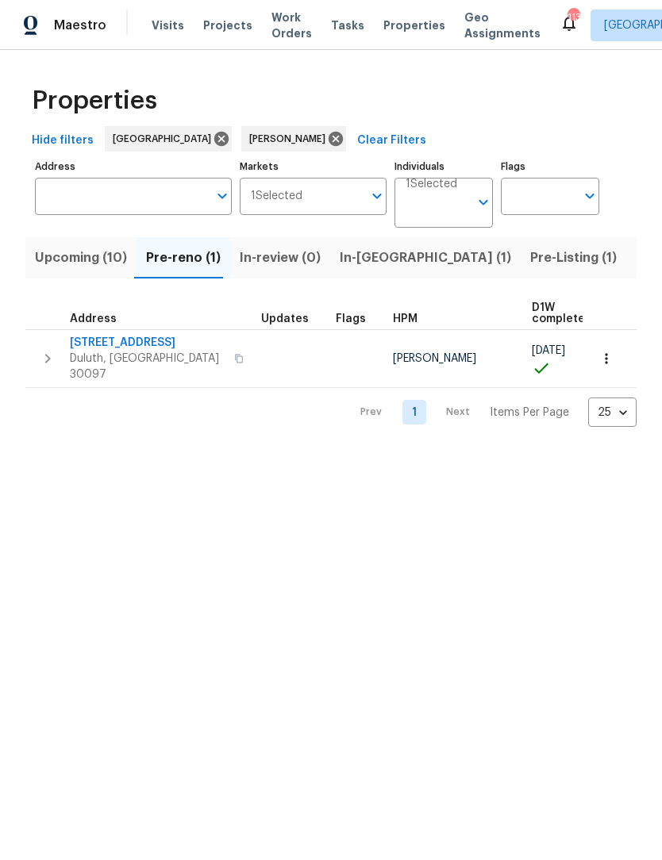
click at [159, 356] on span "Duluth, GA 30097" at bounding box center [147, 367] width 155 height 32
click at [635, 255] on span "Listed (11)" at bounding box center [666, 258] width 63 height 22
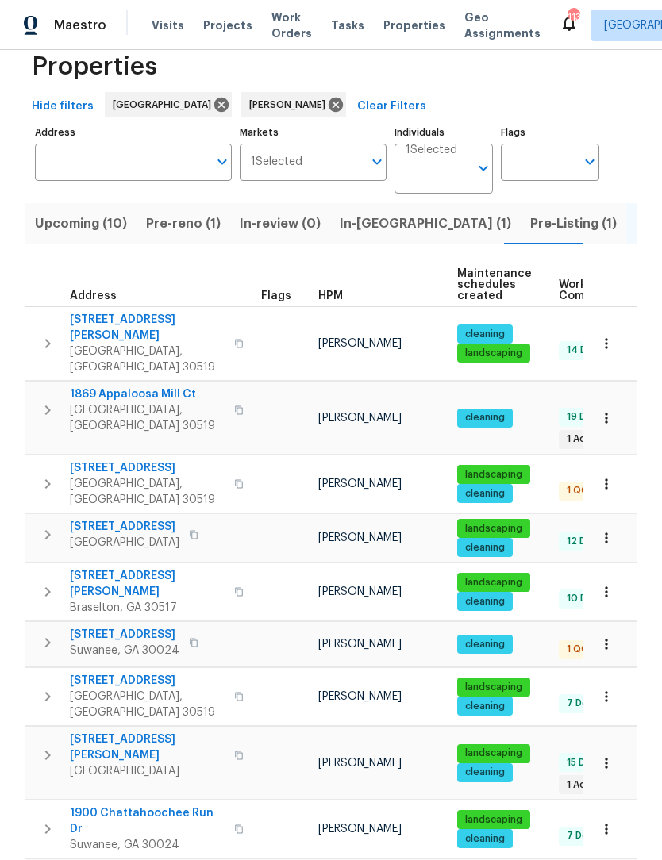
click at [105, 627] on span "1235 Park Pass Way" at bounding box center [124, 635] width 109 height 16
click at [152, 460] on span "3519 Cast Palm Dr" at bounding box center [147, 468] width 155 height 16
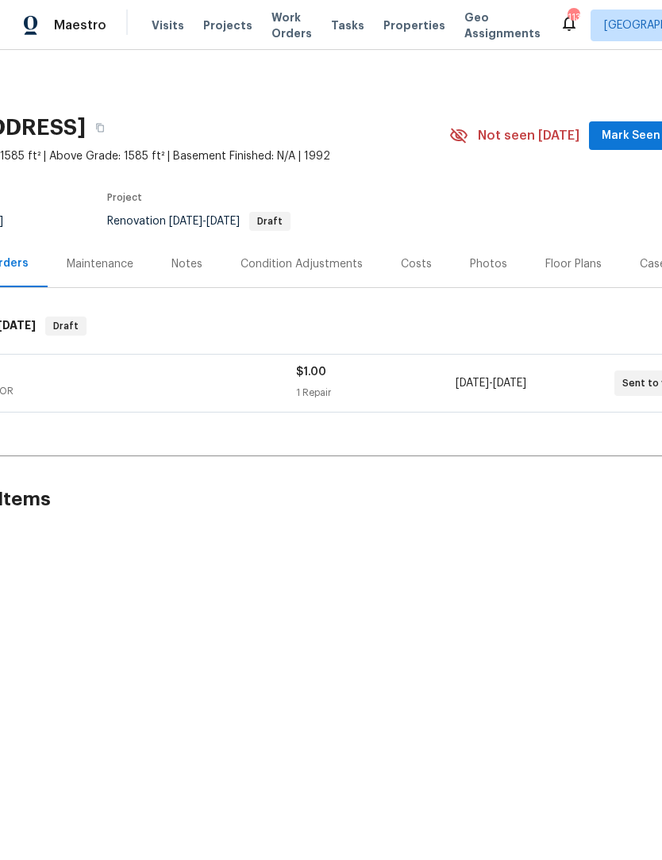
scroll to position [0, 139]
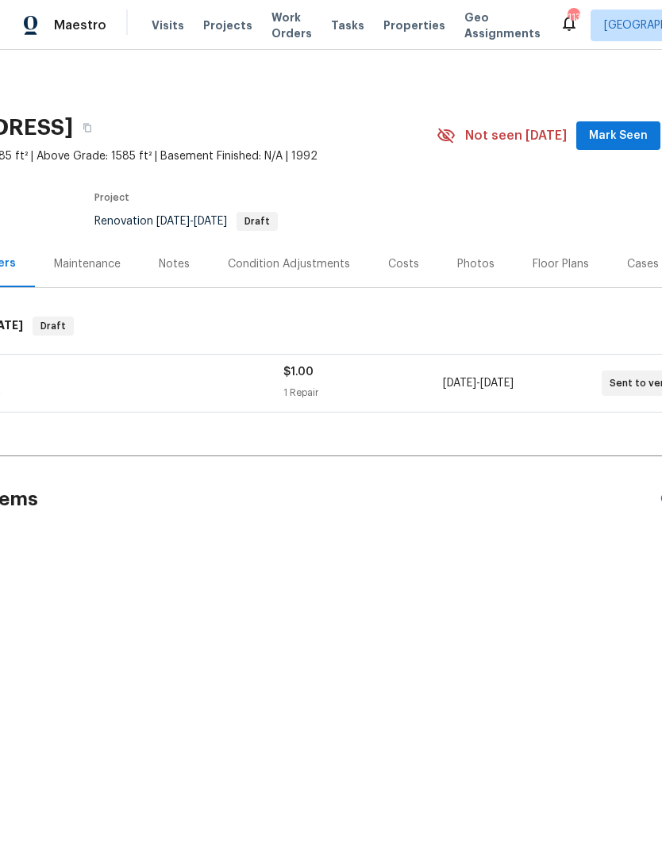
click at [621, 143] on span "Mark Seen" at bounding box center [618, 136] width 59 height 20
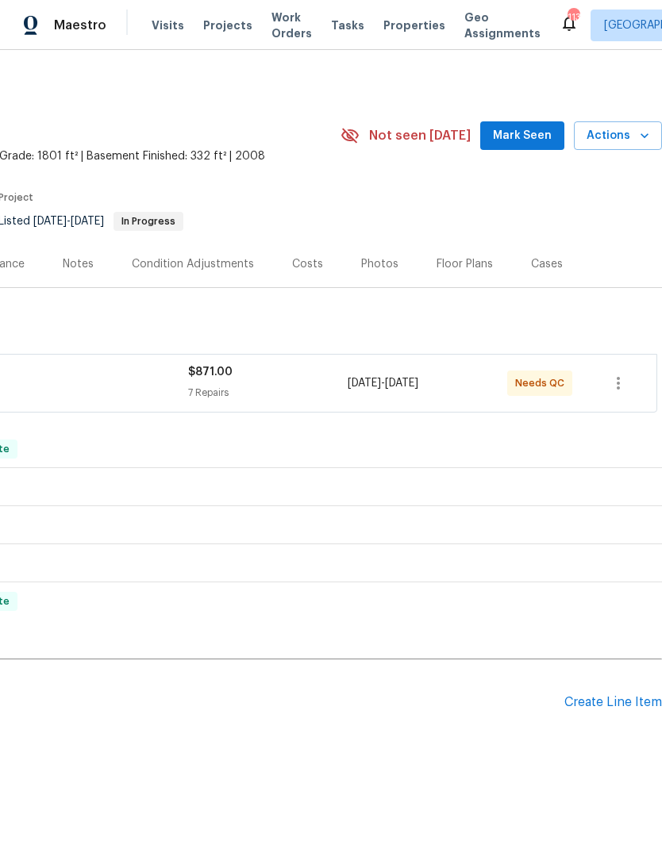
scroll to position [0, 235]
click at [539, 144] on span "Mark Seen" at bounding box center [522, 136] width 59 height 20
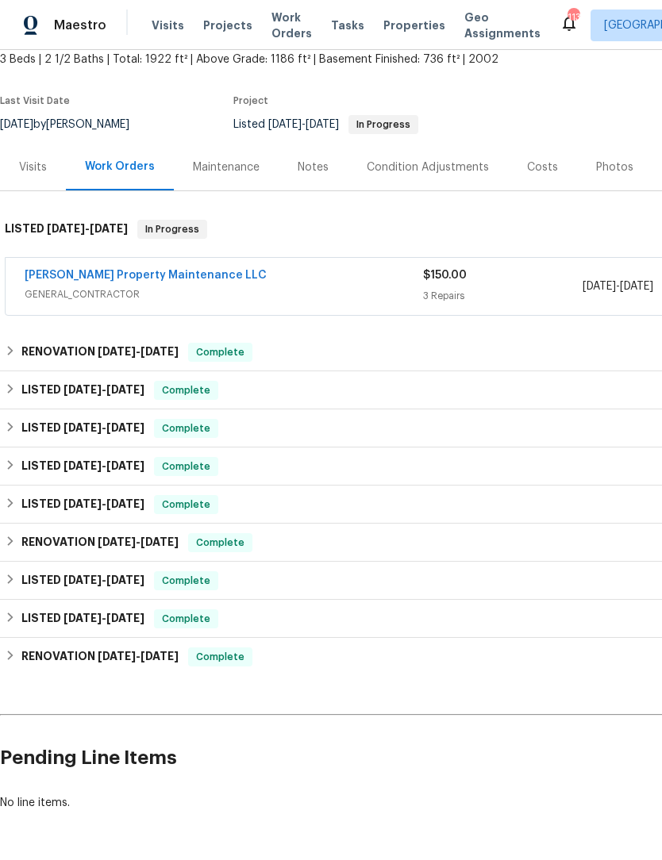
scroll to position [101, 0]
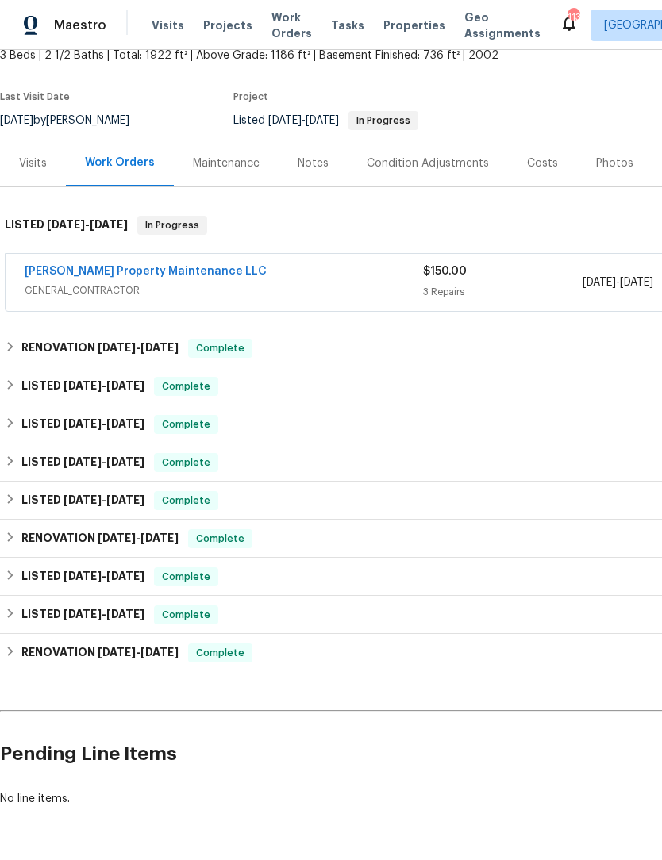
click at [146, 273] on link "[PERSON_NAME] Property Maintenance LLC" at bounding box center [146, 271] width 242 height 11
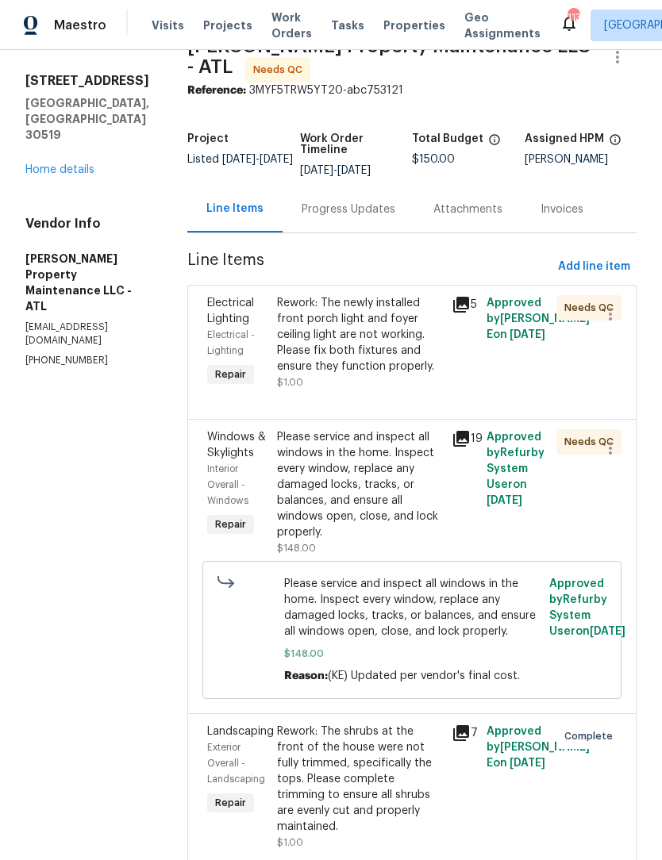
scroll to position [36, 0]
click at [387, 469] on div "Please service and inspect all windows in the home. Inspect every window, repla…" at bounding box center [359, 485] width 165 height 111
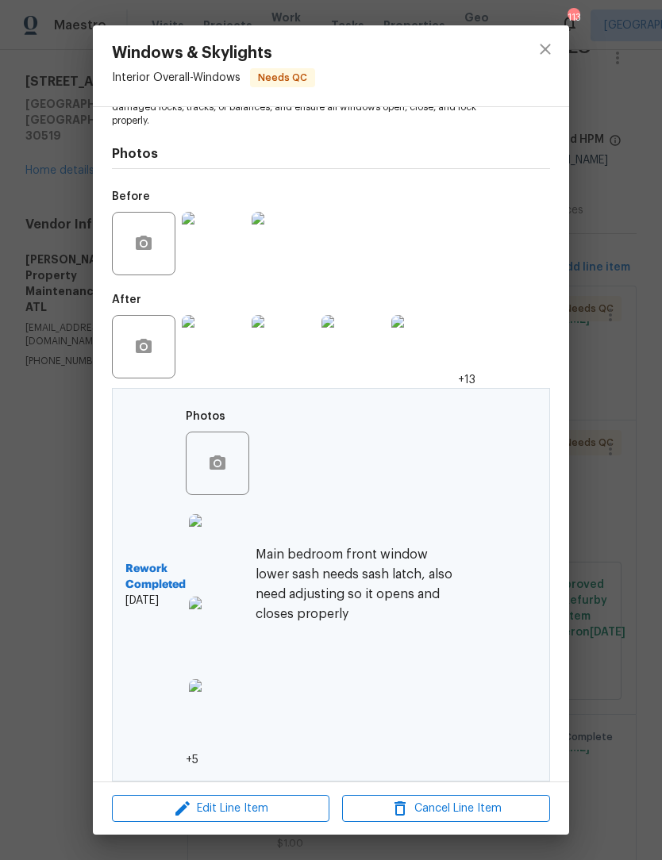
scroll to position [214, 0]
click at [224, 560] on img at bounding box center [220, 546] width 63 height 63
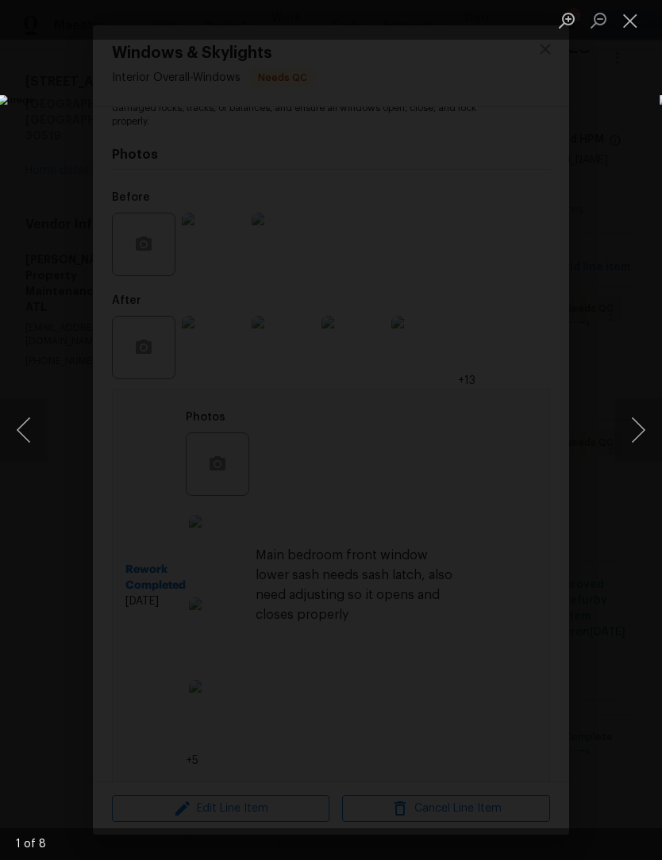
click at [638, 454] on button "Next image" at bounding box center [638, 429] width 48 height 63
click at [635, 435] on button "Next image" at bounding box center [638, 429] width 48 height 63
click at [633, 445] on button "Next image" at bounding box center [638, 429] width 48 height 63
click at [635, 442] on button "Next image" at bounding box center [638, 429] width 48 height 63
click at [631, 444] on button "Next image" at bounding box center [638, 429] width 48 height 63
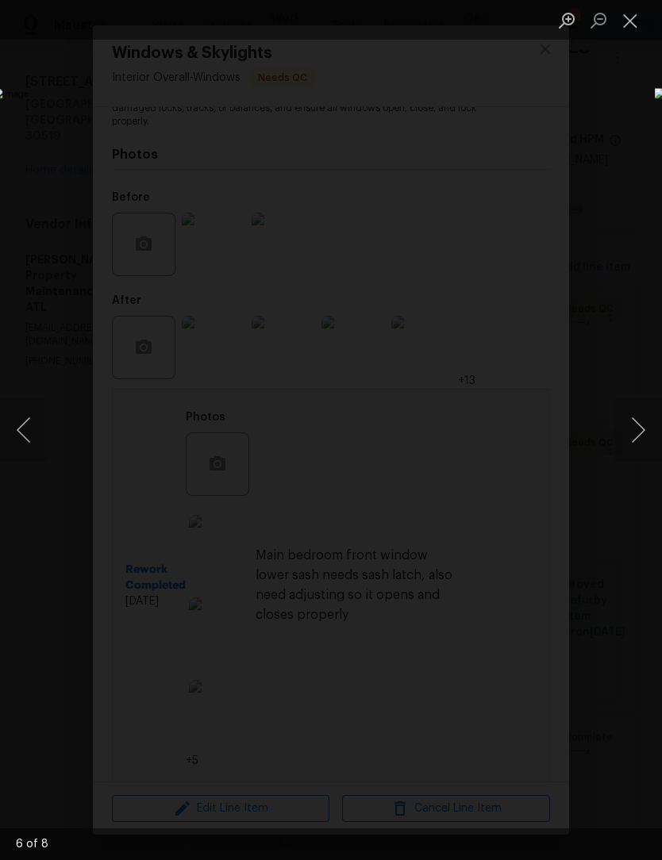
click at [25, 438] on button "Previous image" at bounding box center [24, 429] width 48 height 63
click at [20, 441] on button "Previous image" at bounding box center [24, 429] width 48 height 63
click at [23, 446] on button "Previous image" at bounding box center [24, 429] width 48 height 63
click at [632, 25] on button "Close lightbox" at bounding box center [630, 20] width 32 height 28
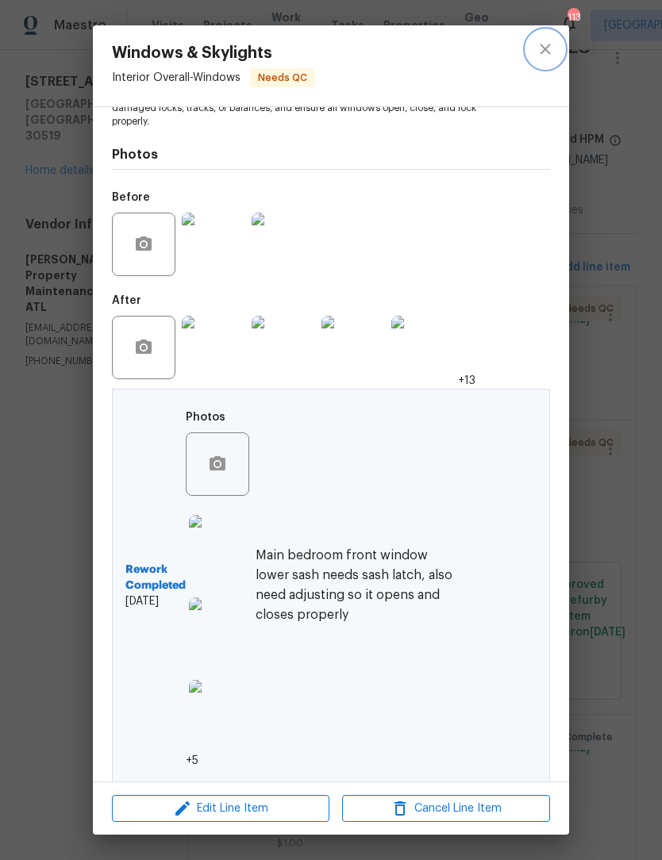
click at [543, 55] on icon "close" at bounding box center [544, 49] width 19 height 19
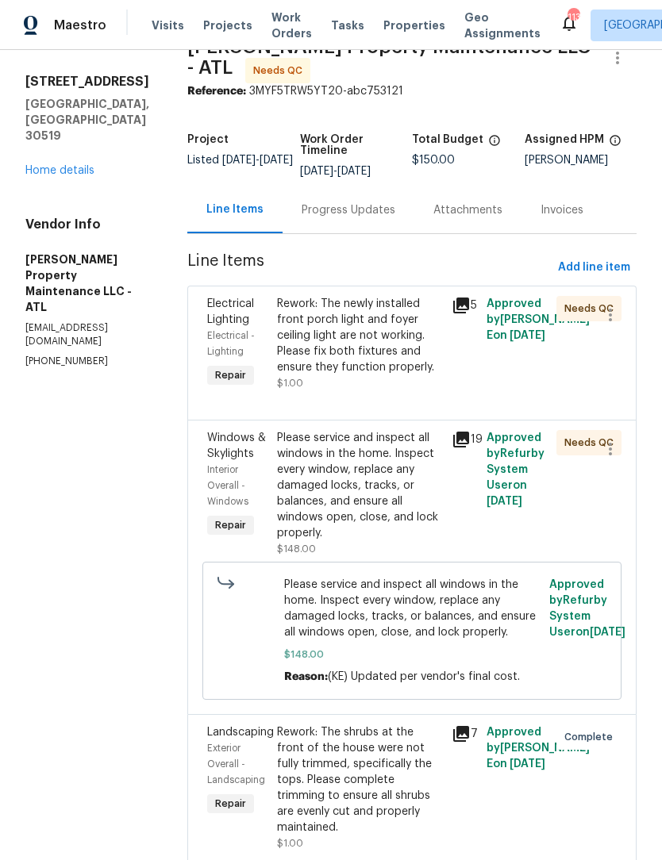
click at [377, 346] on div "Rework: The newly installed front porch light and foyer ceiling light are not w…" at bounding box center [359, 335] width 165 height 79
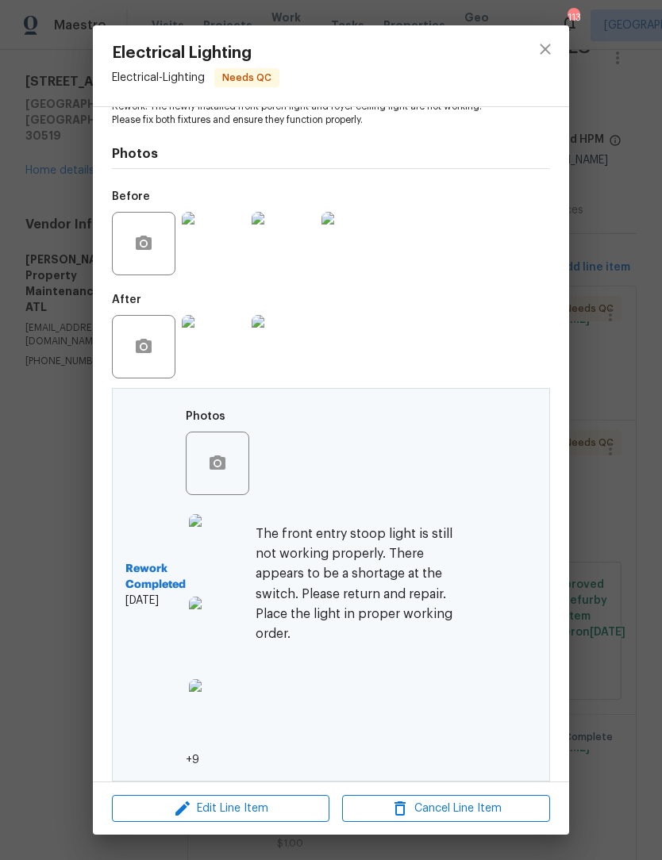
scroll to position [201, 0]
click at [243, 541] on img at bounding box center [220, 546] width 63 height 63
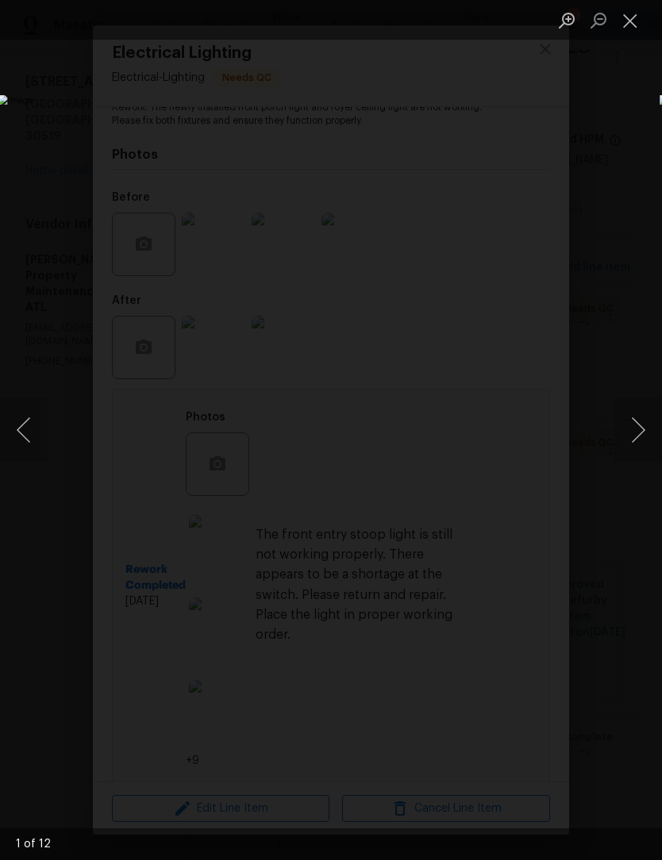
click at [642, 430] on button "Next image" at bounding box center [638, 429] width 48 height 63
click at [641, 454] on button "Next image" at bounding box center [638, 429] width 48 height 63
click at [642, 444] on button "Next image" at bounding box center [638, 429] width 48 height 63
click at [643, 424] on button "Next image" at bounding box center [638, 429] width 48 height 63
click at [635, 440] on button "Next image" at bounding box center [638, 429] width 48 height 63
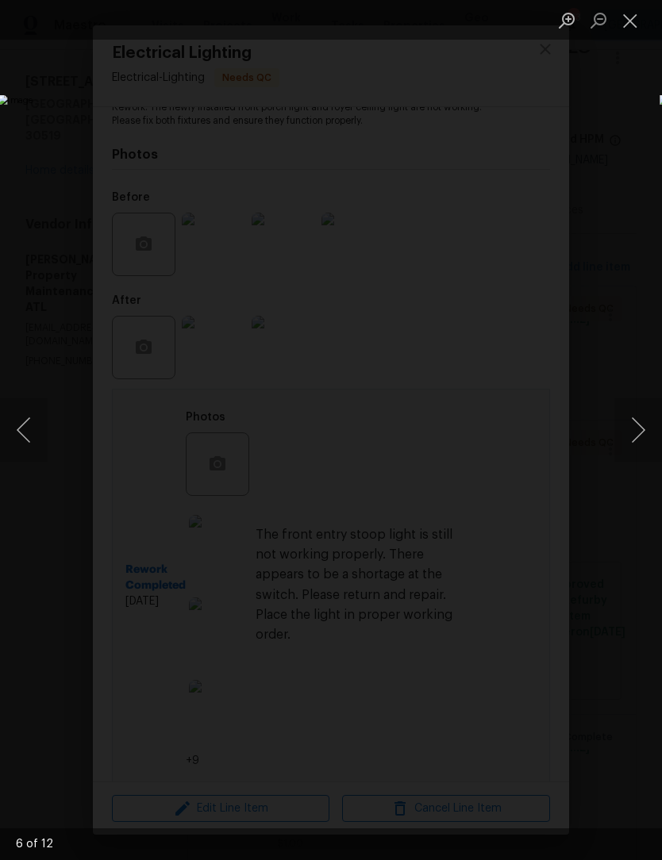
click at [640, 441] on button "Next image" at bounding box center [638, 429] width 48 height 63
click at [643, 437] on button "Next image" at bounding box center [638, 429] width 48 height 63
click at [643, 442] on button "Next image" at bounding box center [638, 429] width 48 height 63
click at [643, 441] on button "Next image" at bounding box center [638, 429] width 48 height 63
click at [644, 443] on button "Next image" at bounding box center [638, 429] width 48 height 63
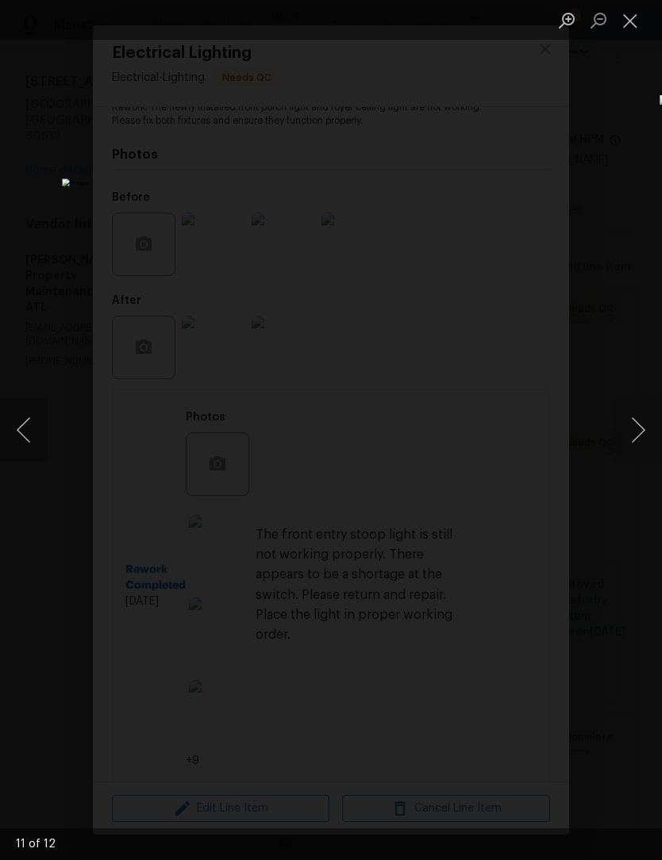
click at [21, 441] on button "Previous image" at bounding box center [24, 429] width 48 height 63
click at [631, 31] on button "Close lightbox" at bounding box center [630, 20] width 32 height 28
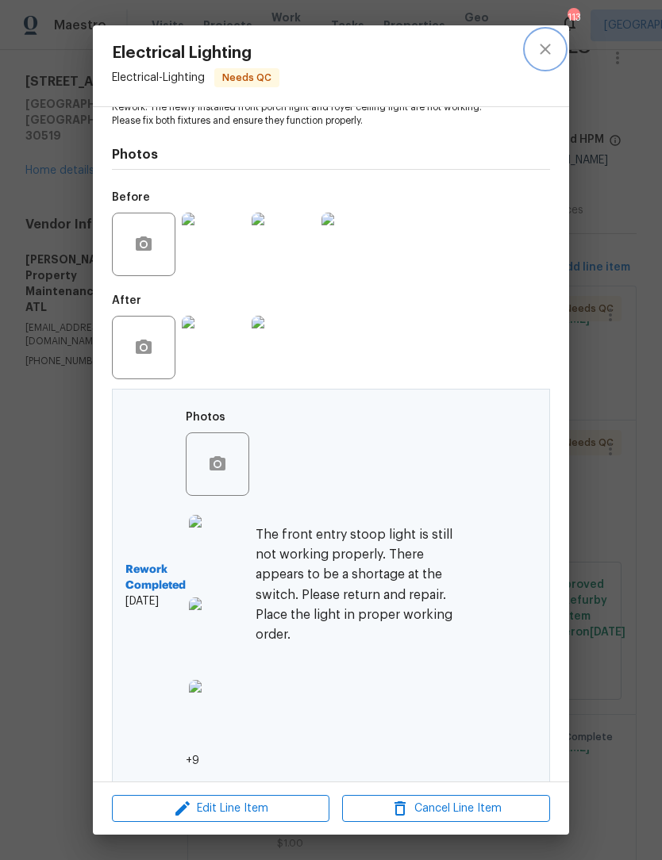
click at [543, 56] on icon "close" at bounding box center [544, 49] width 19 height 19
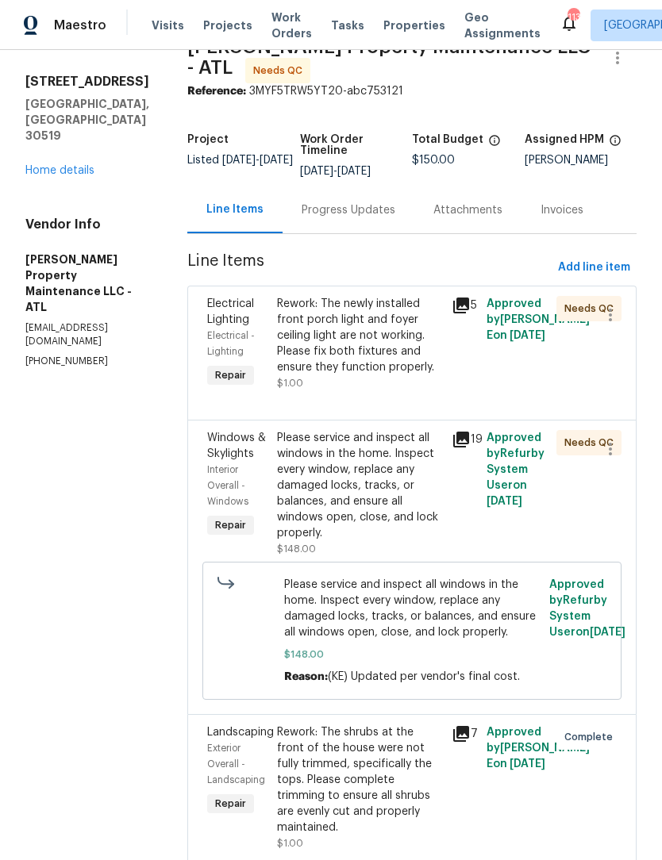
click at [367, 337] on div "Rework: The newly installed front porch light and foyer ceiling light are not w…" at bounding box center [359, 335] width 165 height 79
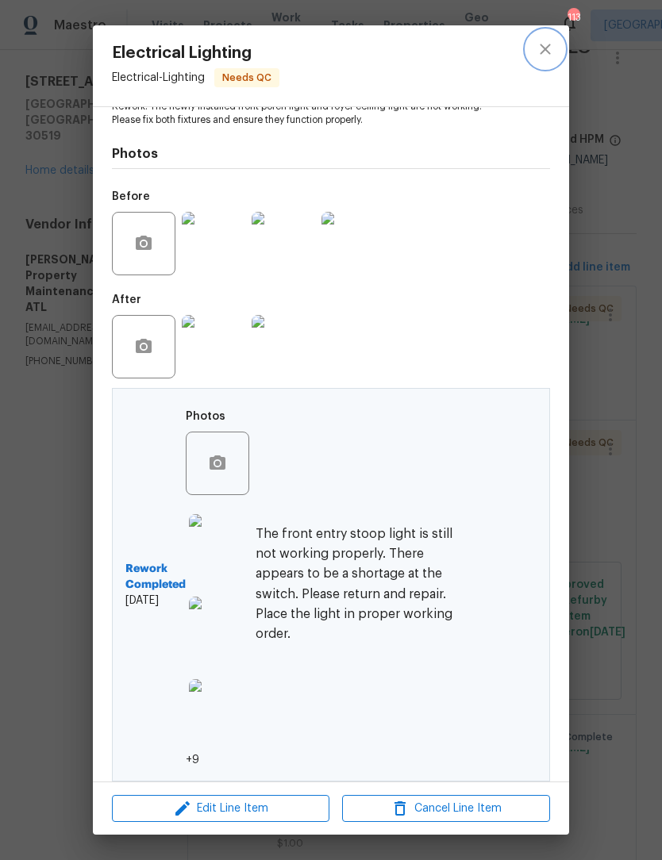
click at [544, 63] on button "close" at bounding box center [545, 49] width 38 height 38
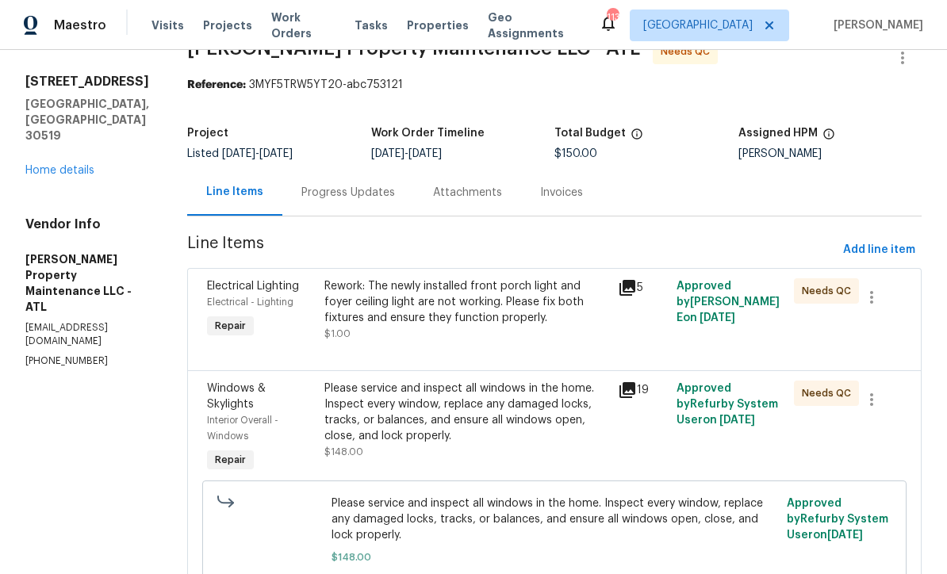
click at [75, 165] on link "Home details" at bounding box center [59, 170] width 69 height 11
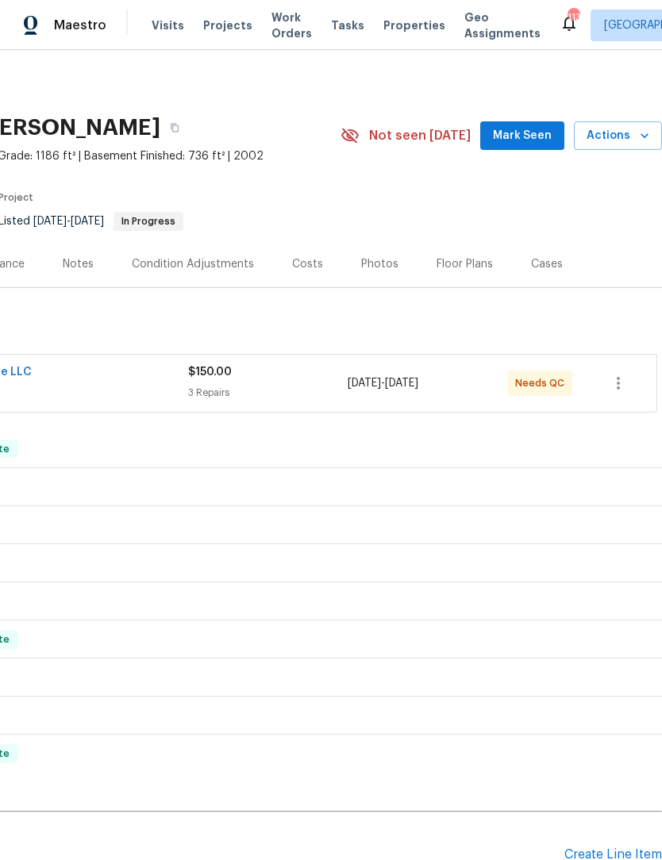
scroll to position [0, 235]
click at [604, 385] on button "button" at bounding box center [618, 383] width 38 height 38
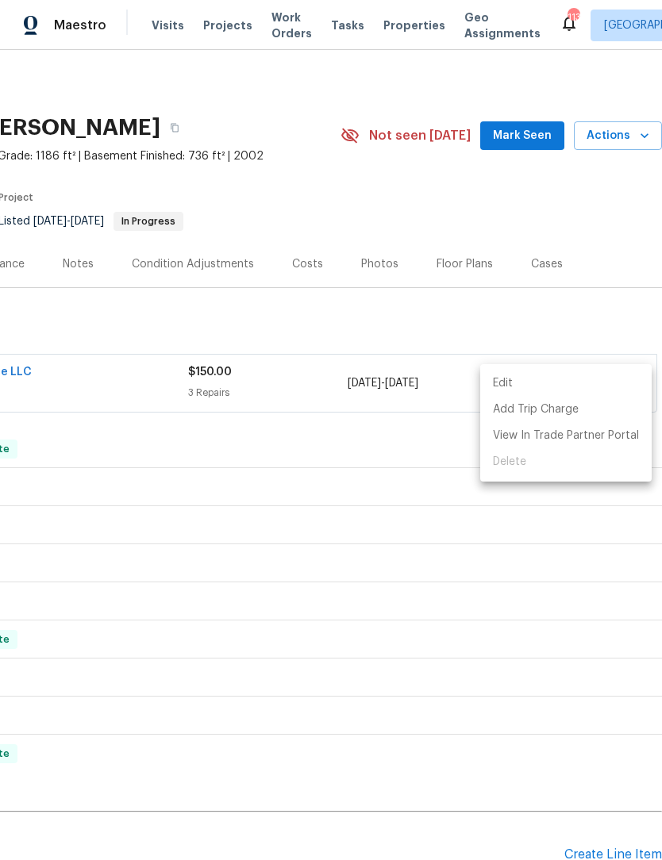
click at [453, 543] on div at bounding box center [331, 430] width 662 height 860
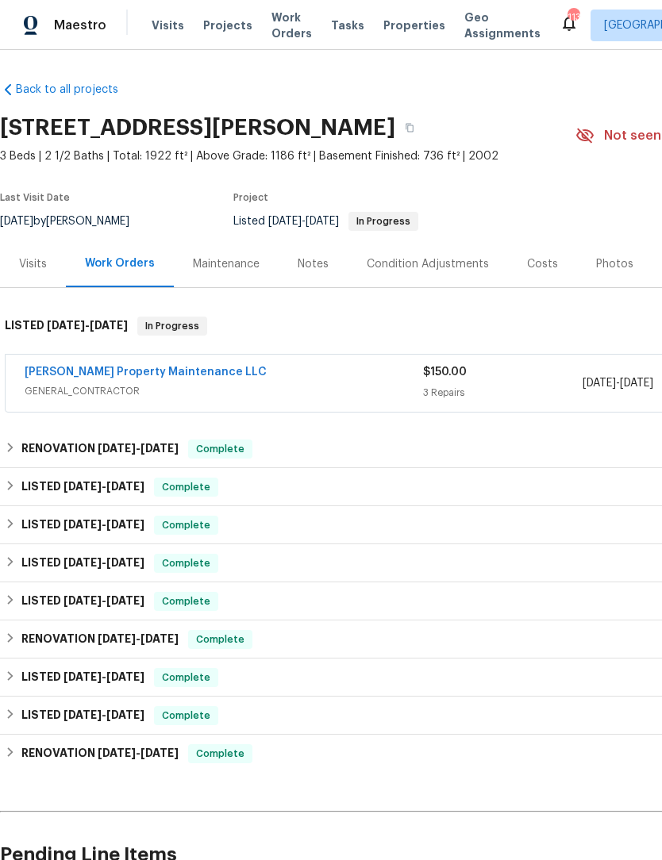
scroll to position [0, 0]
click at [147, 373] on link "Glen Property Maintenance LLC" at bounding box center [146, 371] width 242 height 11
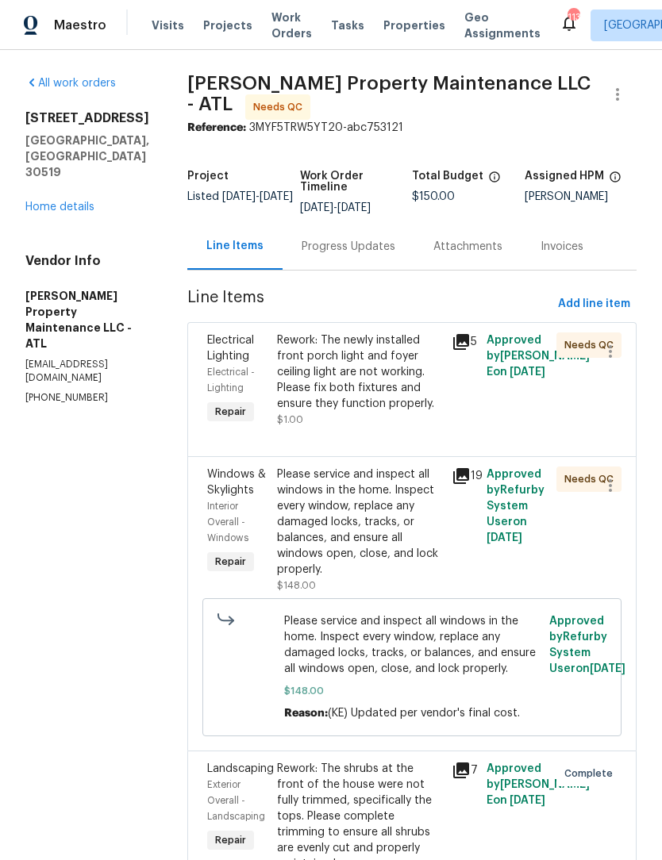
click at [370, 359] on div "Rework: The newly installed front porch light and foyer ceiling light are not w…" at bounding box center [359, 371] width 165 height 79
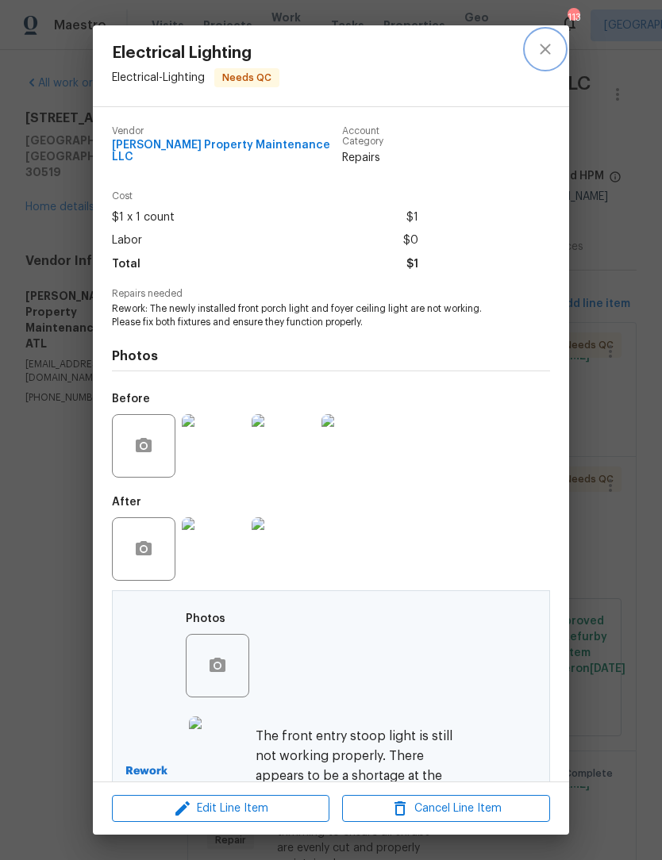
click at [554, 50] on icon "close" at bounding box center [544, 49] width 19 height 19
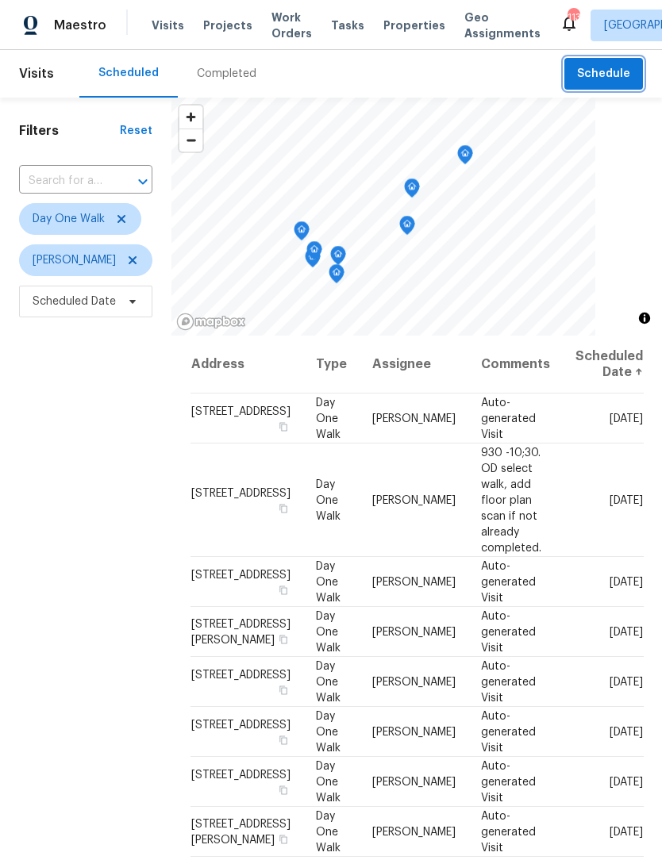
click at [610, 73] on span "Schedule" at bounding box center [603, 74] width 53 height 20
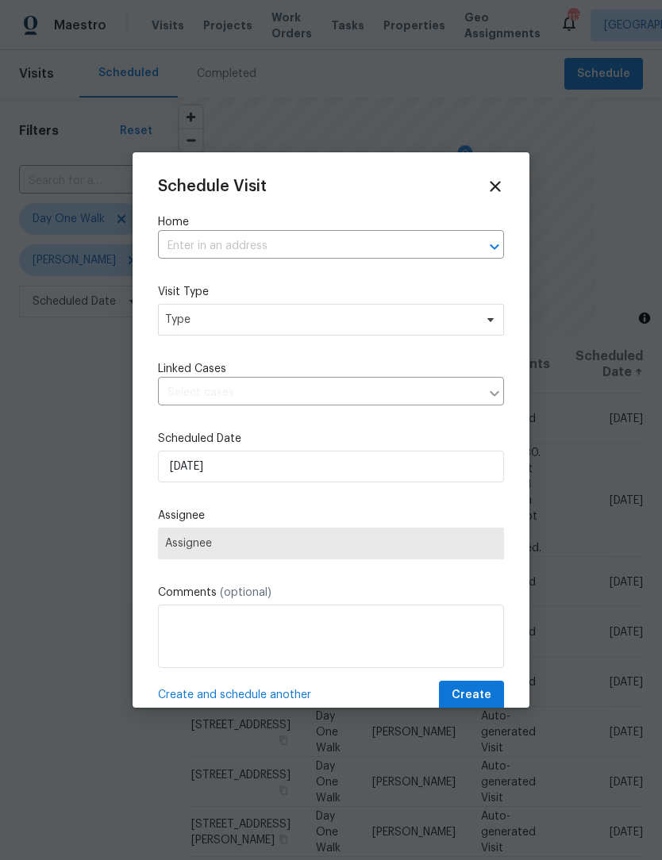
click at [290, 240] on input "text" at bounding box center [308, 246] width 301 height 25
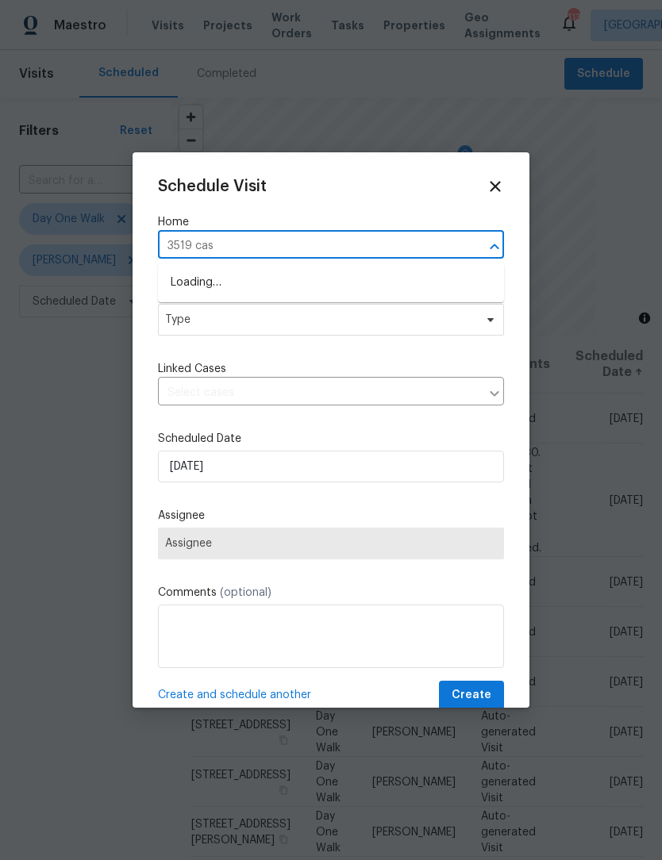
type input "3519 cast"
click at [316, 284] on li "3519 Cast Palm Dr, Buford, GA 30519" at bounding box center [331, 283] width 346 height 26
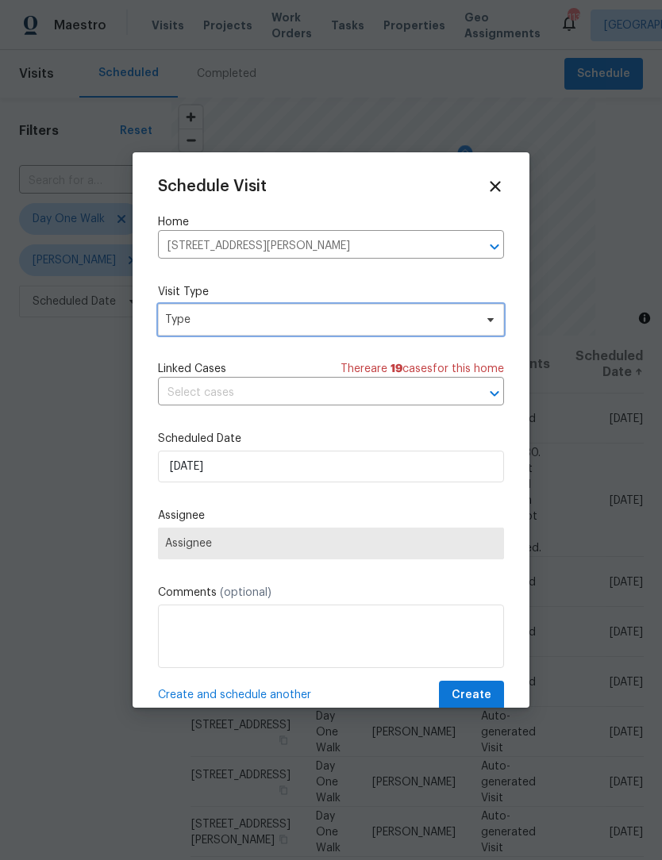
click at [489, 326] on icon at bounding box center [490, 319] width 13 height 13
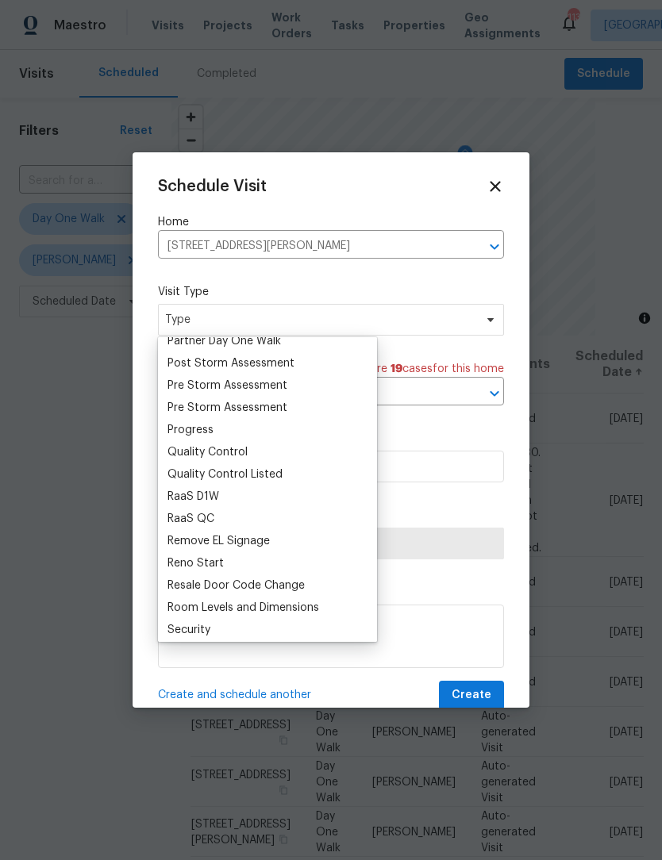
scroll to position [962, 0]
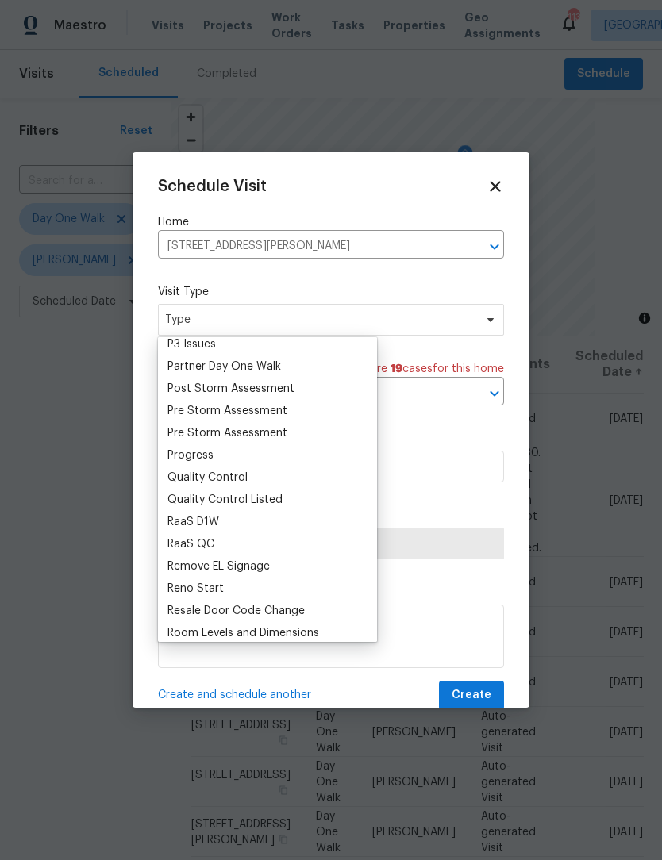
click at [229, 455] on div "Progress" at bounding box center [267, 455] width 209 height 22
click at [206, 462] on div "Progress" at bounding box center [190, 455] width 46 height 16
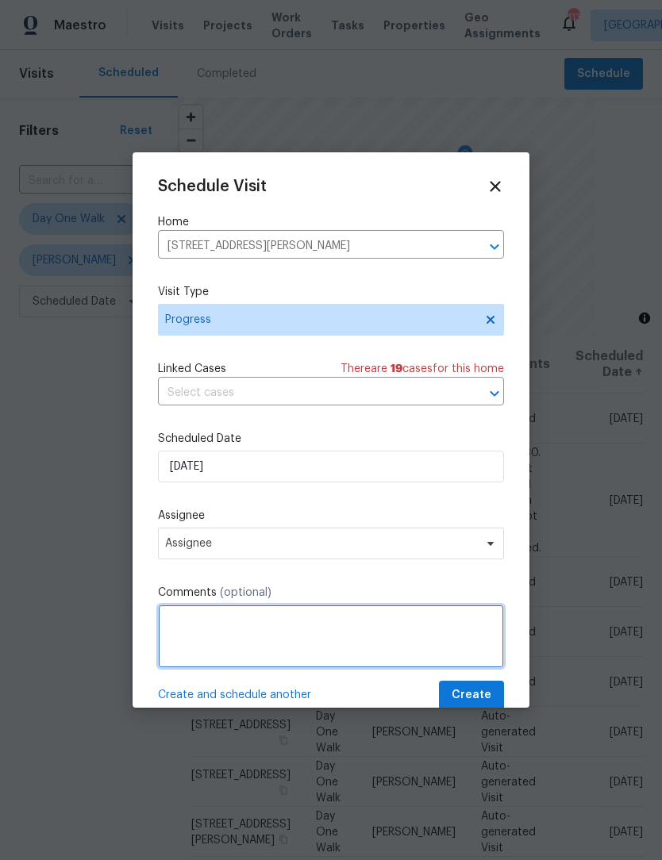
click at [317, 631] on textarea at bounding box center [331, 635] width 346 height 63
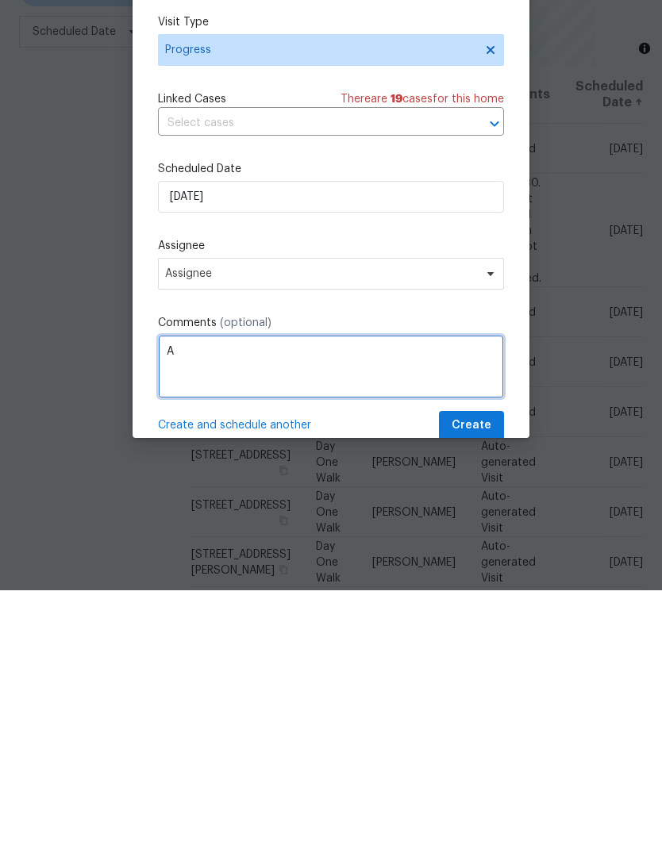
scroll to position [52, 0]
type textarea "A"
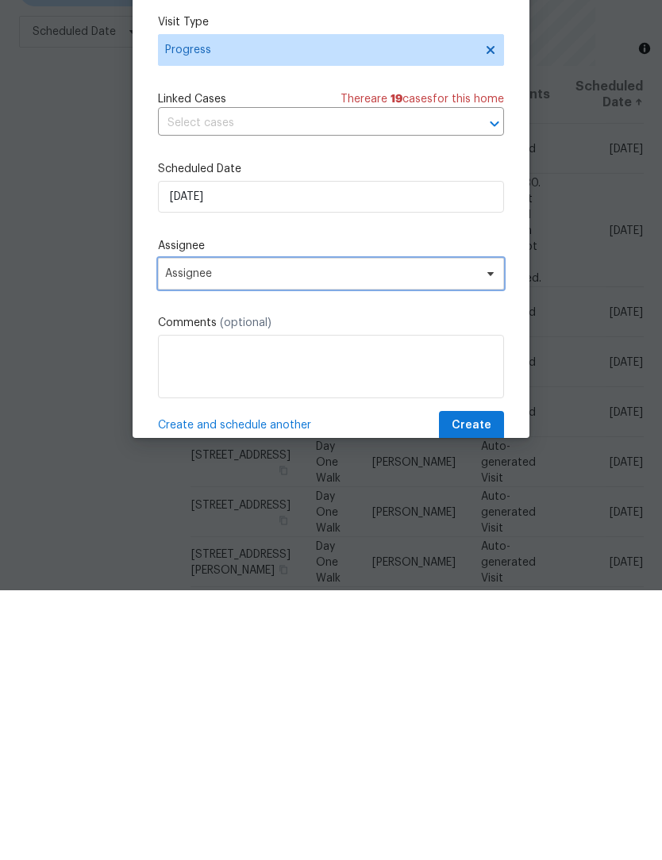
click at [488, 542] on icon at bounding box center [490, 544] width 6 height 4
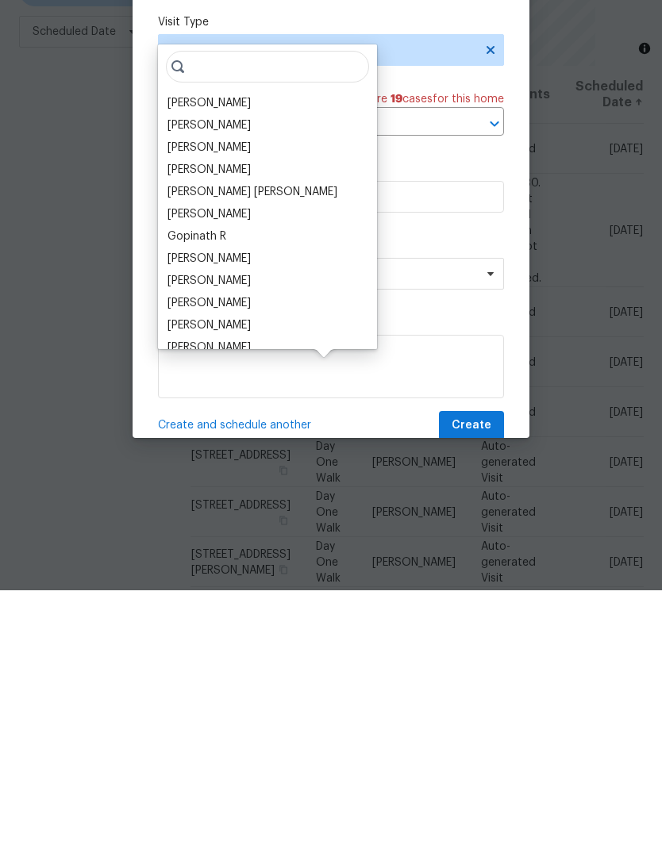
click at [252, 362] on div "[PERSON_NAME]" at bounding box center [267, 373] width 209 height 22
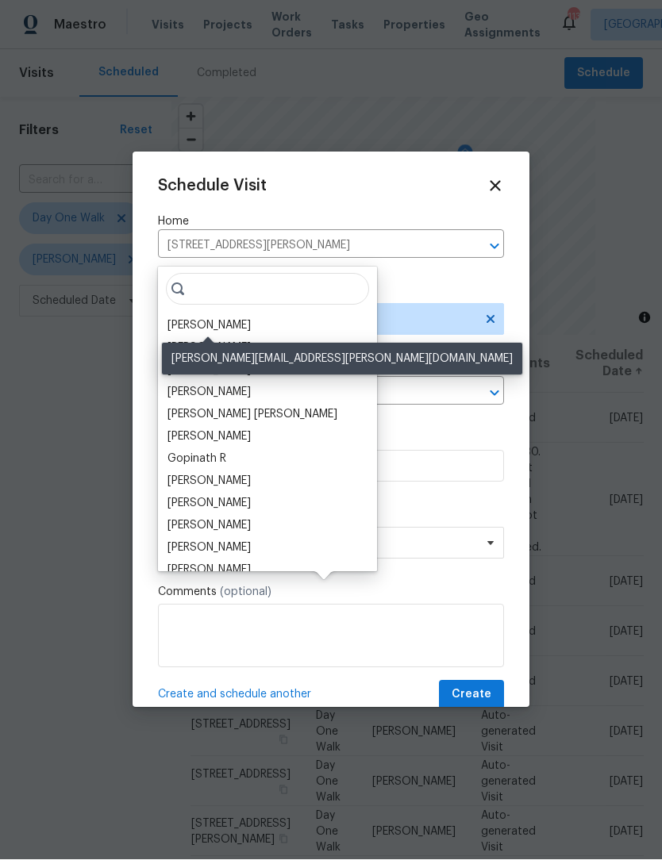
click at [223, 318] on div "[PERSON_NAME]" at bounding box center [208, 326] width 83 height 16
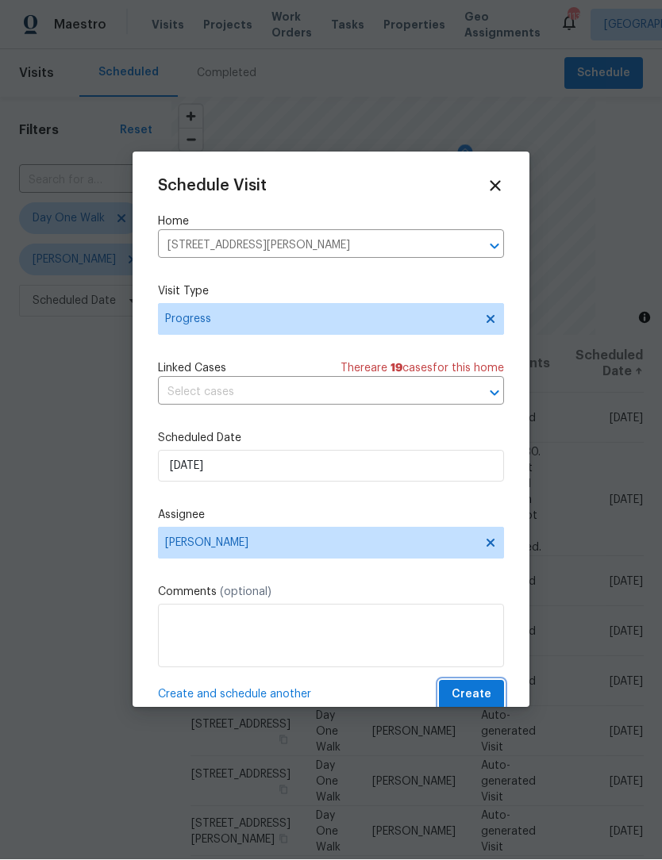
click at [482, 694] on span "Create" at bounding box center [471, 695] width 40 height 20
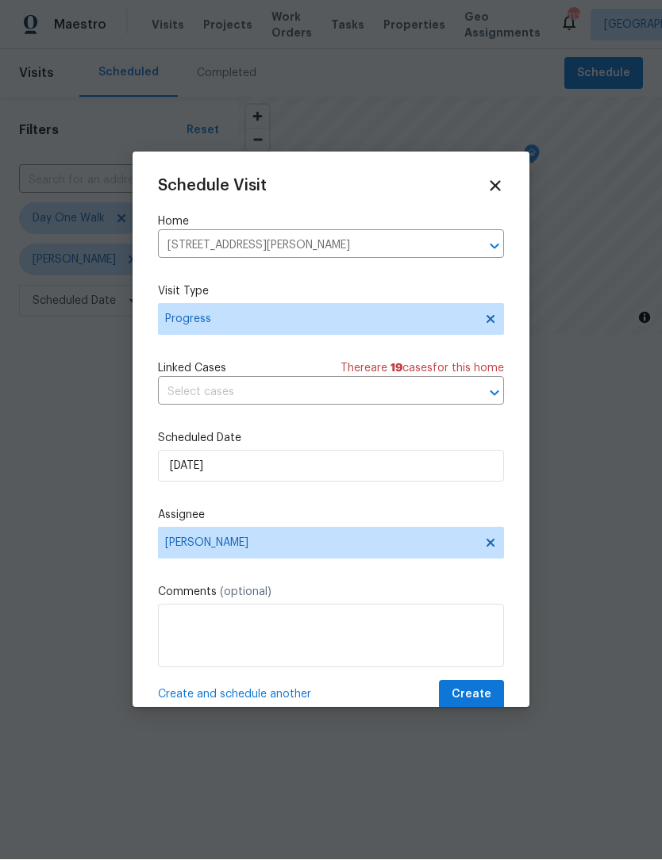
scroll to position [1, 0]
